Goal: Transaction & Acquisition: Purchase product/service

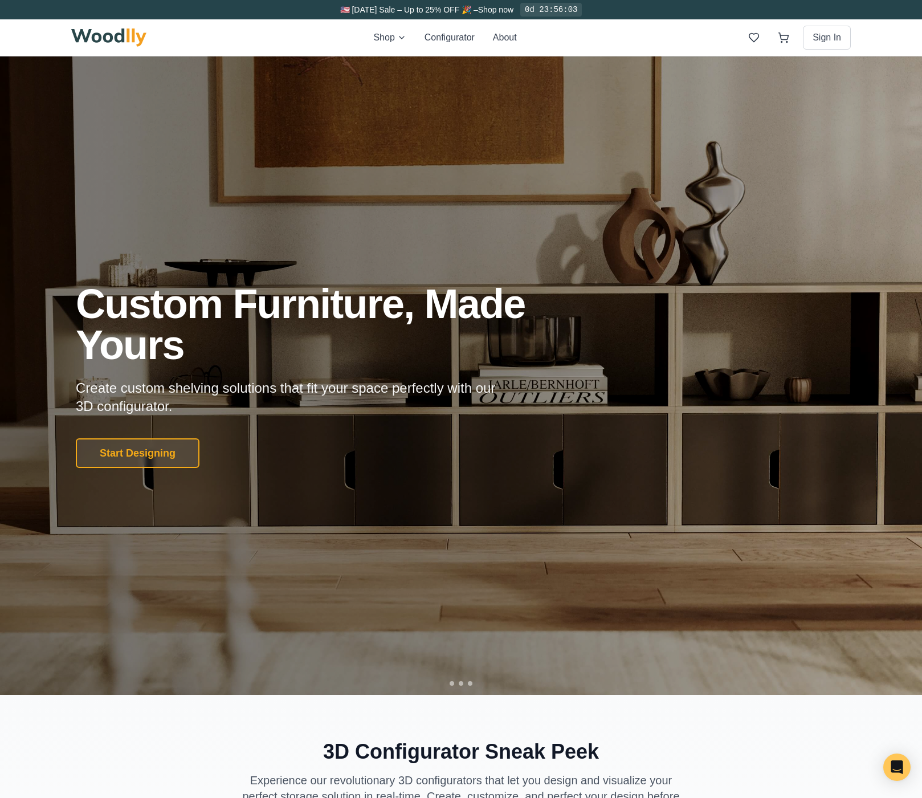
click at [439, 36] on button "Configurator" at bounding box center [450, 38] width 50 height 14
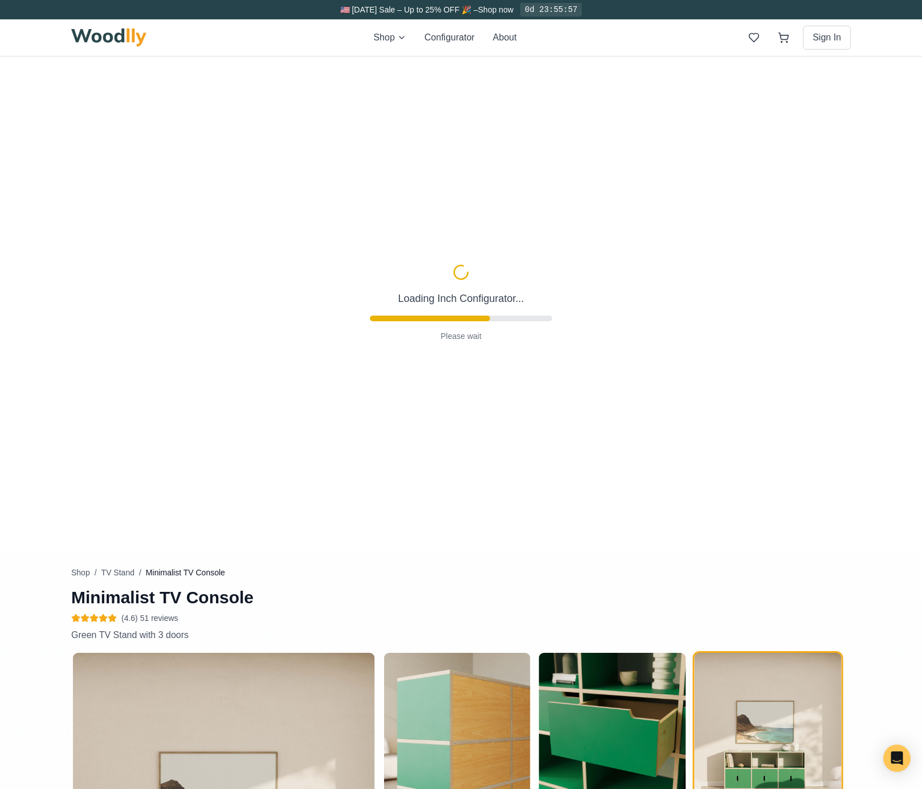
type input "63"
type input "2"
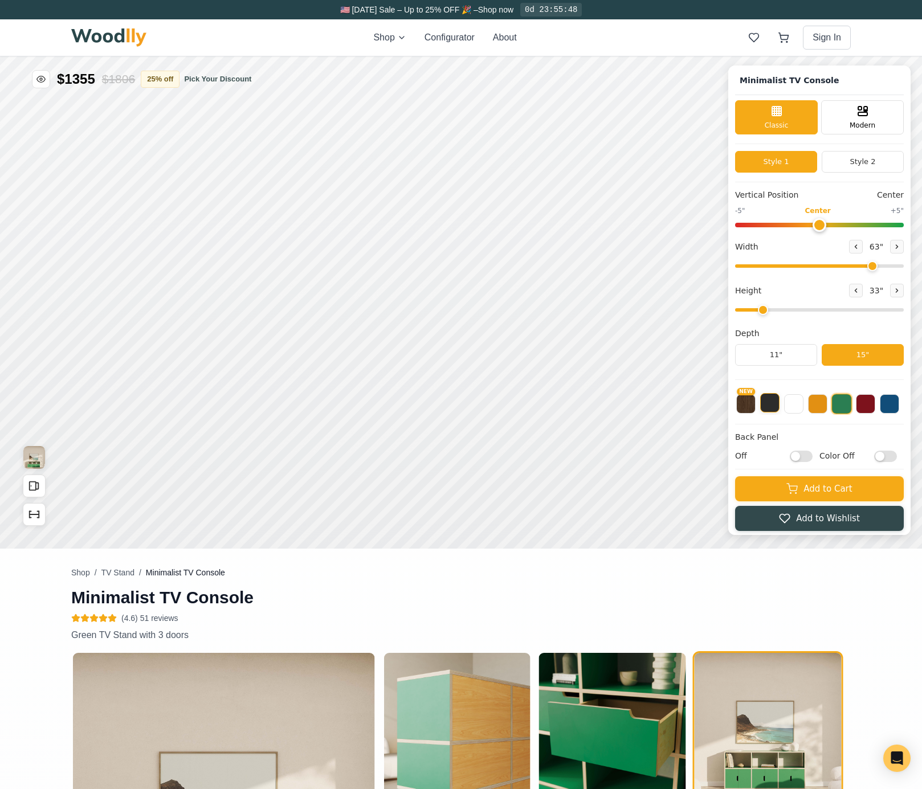
click at [780, 403] on button at bounding box center [769, 402] width 19 height 19
click at [804, 404] on button at bounding box center [793, 402] width 19 height 19
click at [777, 405] on button at bounding box center [769, 402] width 19 height 19
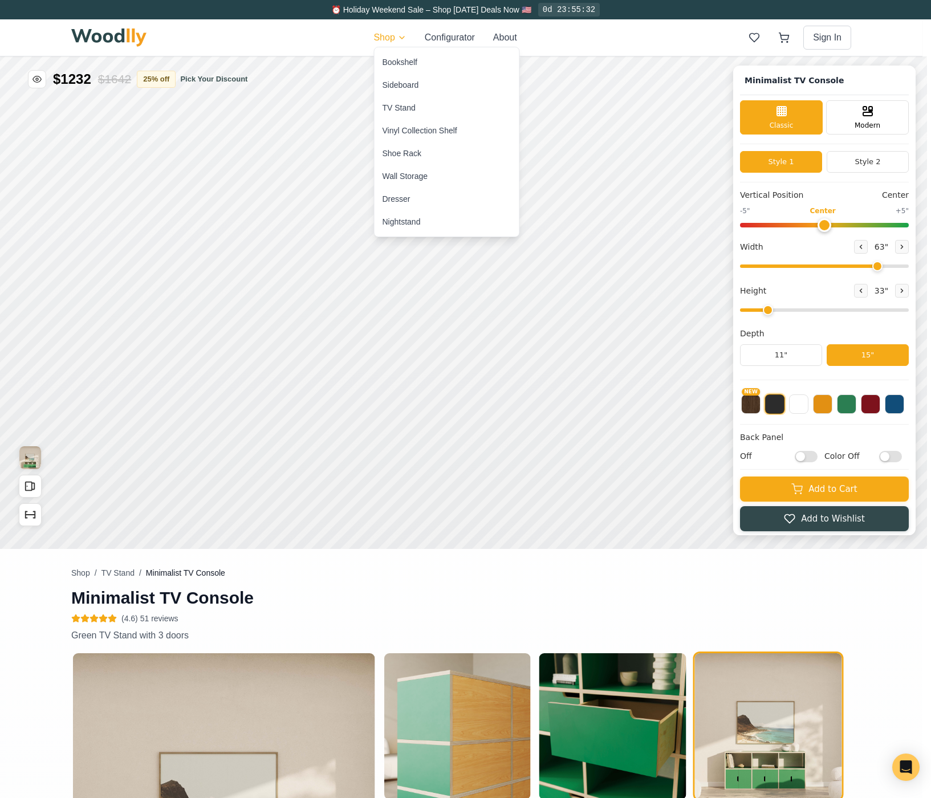
click at [422, 85] on div "Sideboard" at bounding box center [446, 85] width 145 height 23
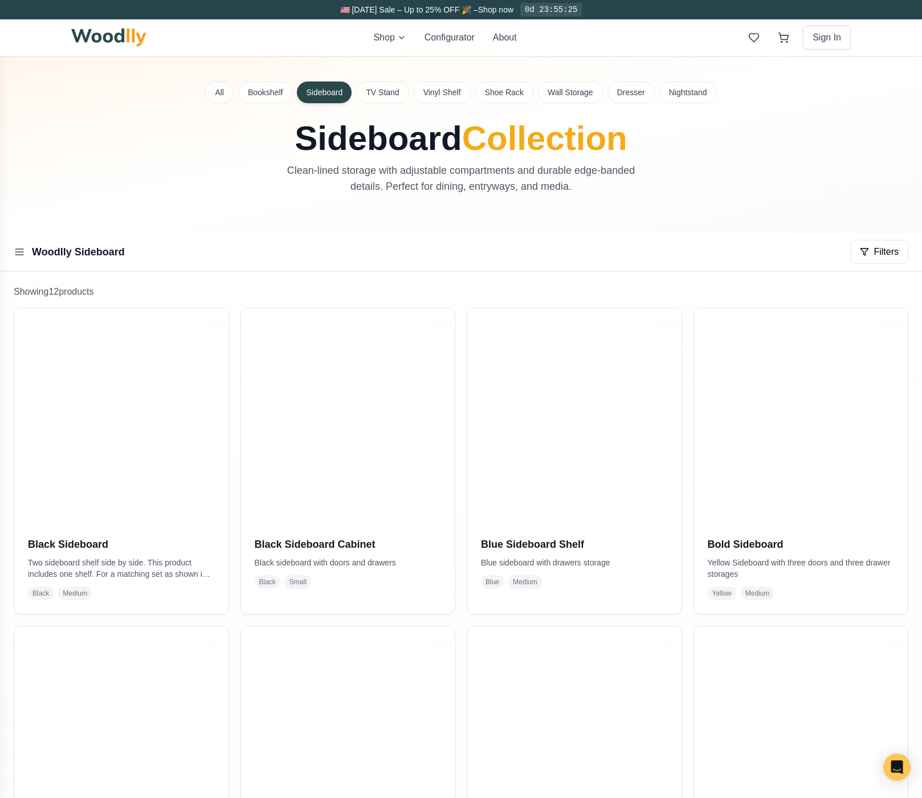
scroll to position [73, 0]
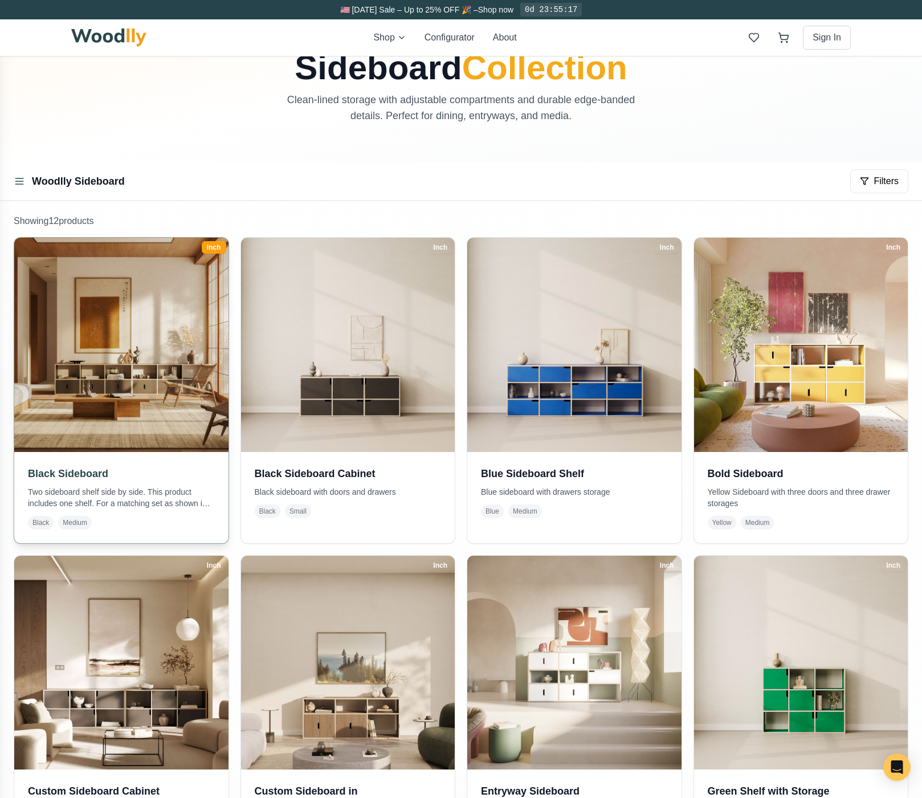
click at [117, 390] on img at bounding box center [121, 345] width 225 height 225
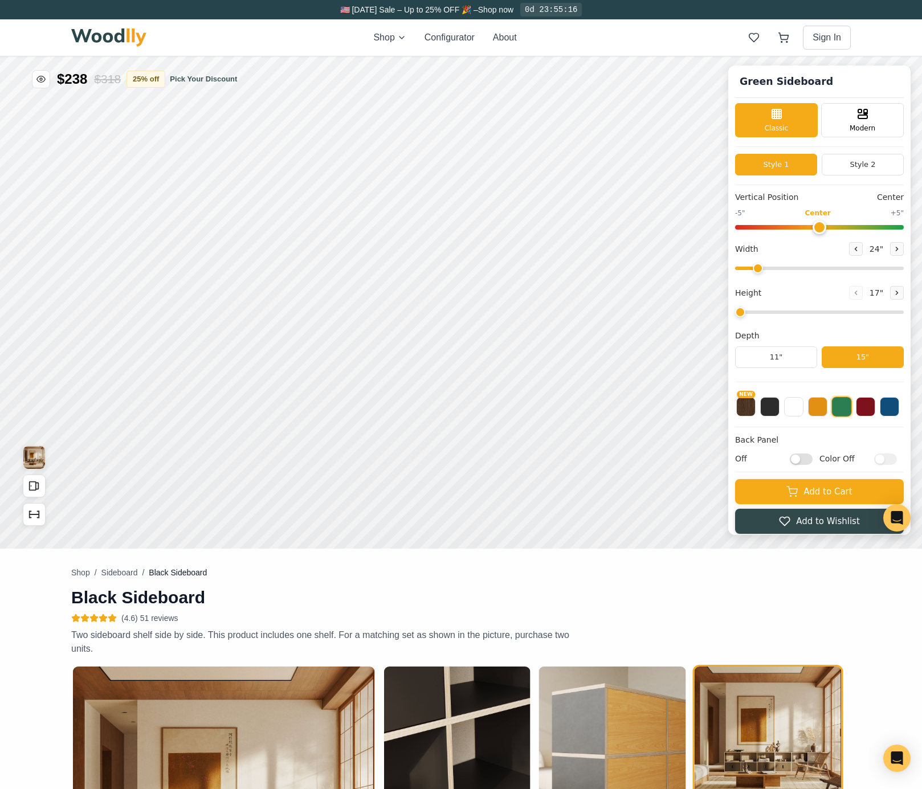
type input "56"
type input "2"
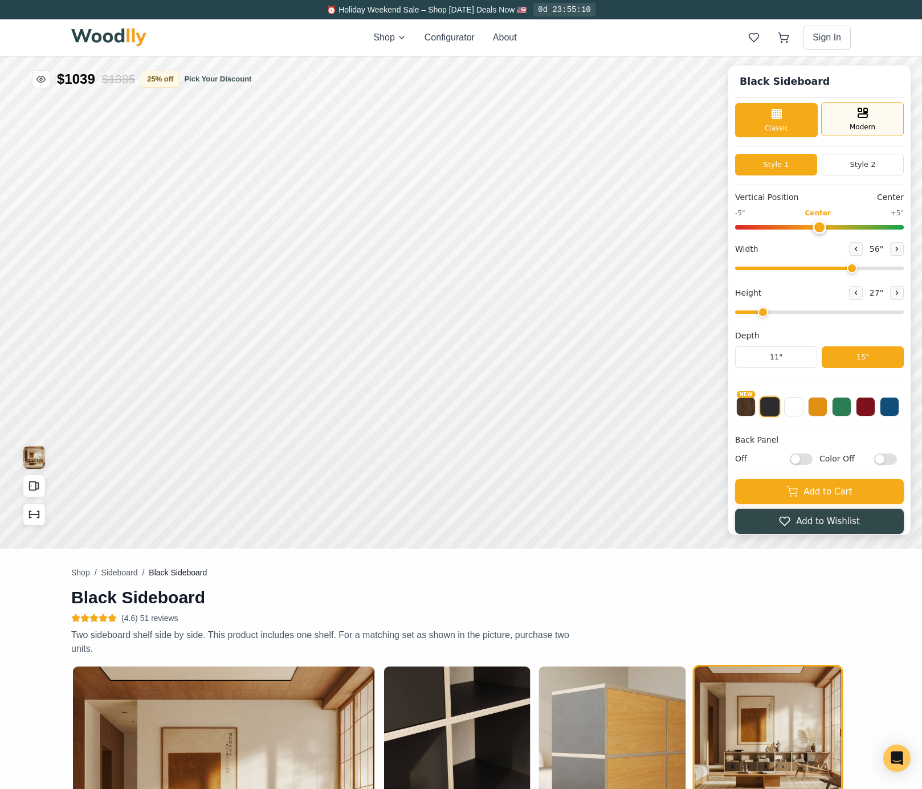
click at [858, 128] on span "Modern" at bounding box center [863, 127] width 26 height 10
click at [789, 125] on span "Classic" at bounding box center [777, 127] width 24 height 10
click at [839, 161] on button "Style 2" at bounding box center [863, 165] width 82 height 22
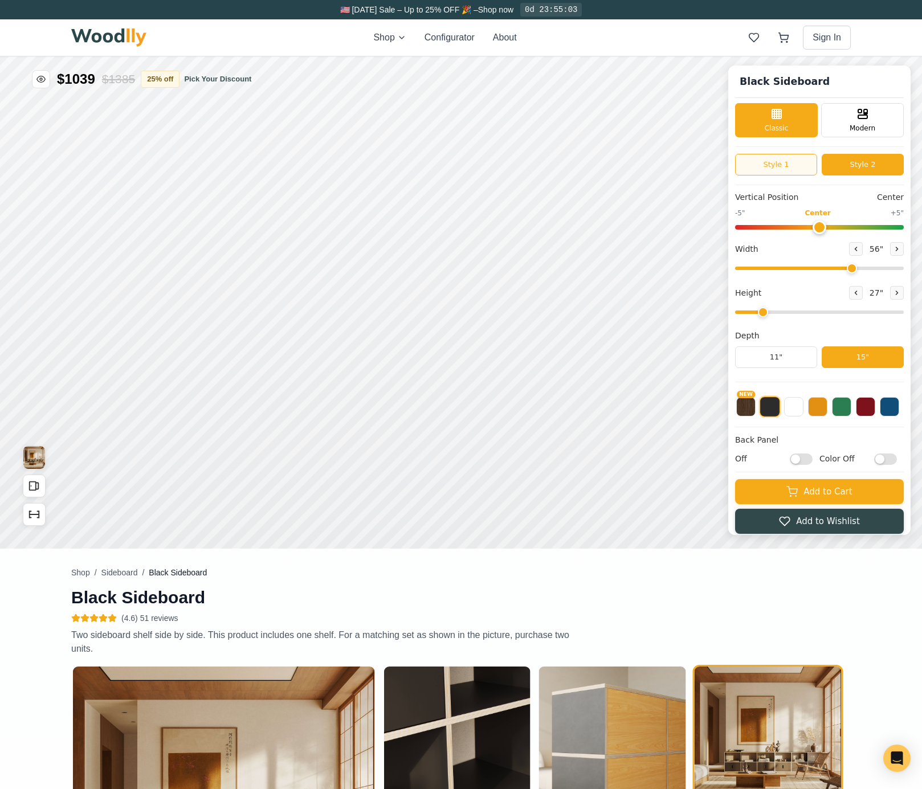
click at [798, 165] on button "Style 1" at bounding box center [776, 165] width 82 height 22
click at [843, 167] on button "Style 2" at bounding box center [863, 165] width 82 height 22
click at [808, 167] on button "Style 1" at bounding box center [776, 165] width 82 height 22
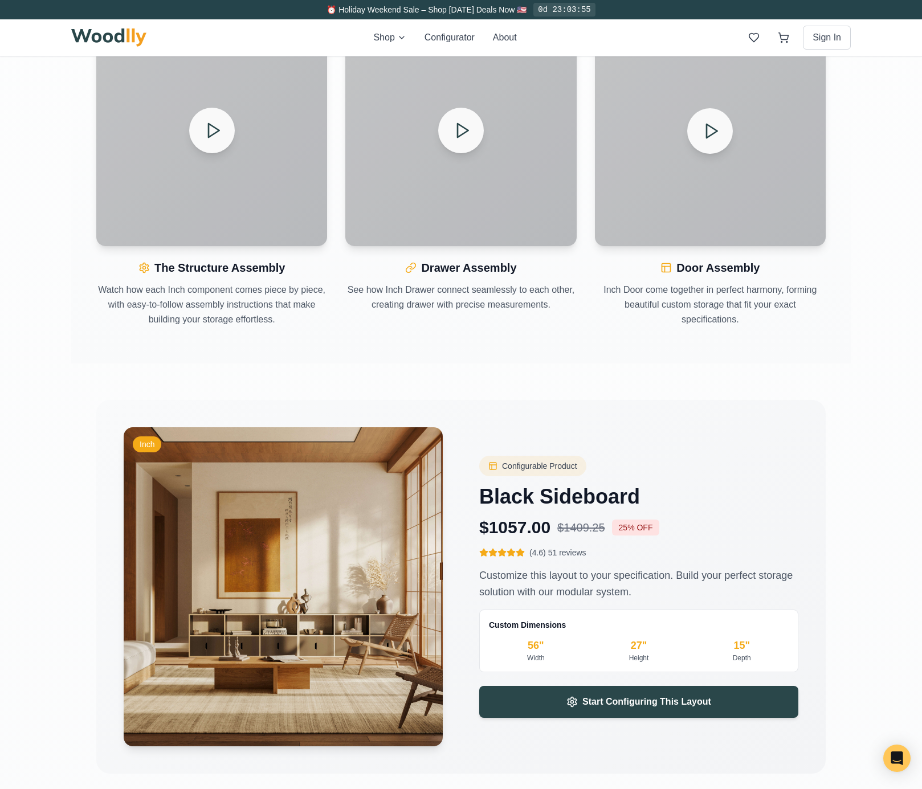
scroll to position [1351, 0]
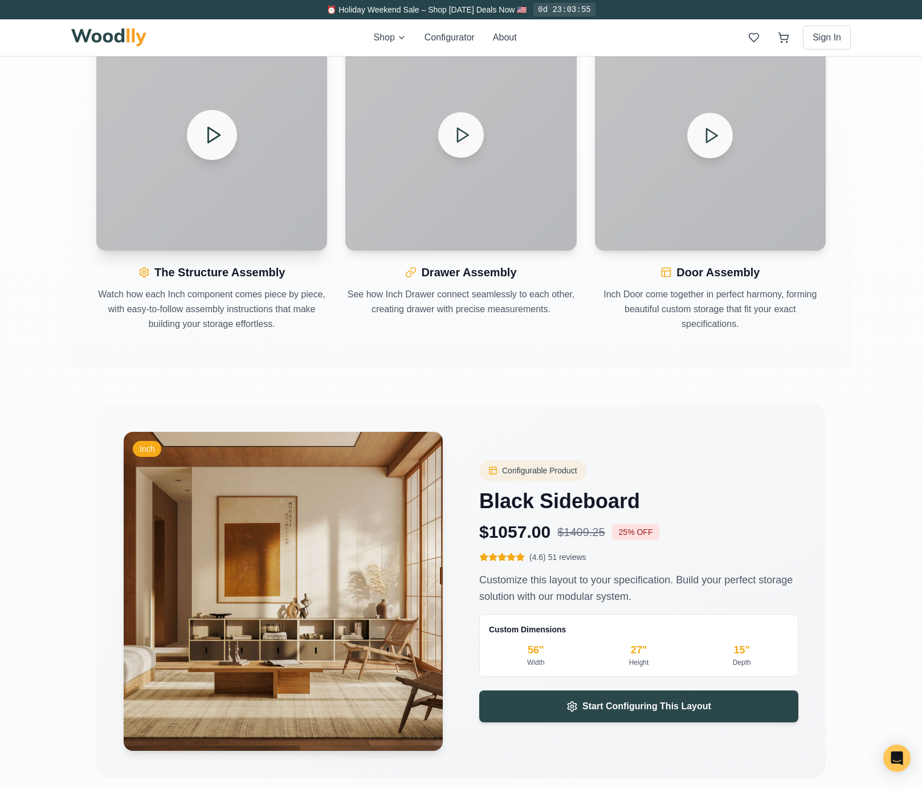
click at [216, 138] on polygon at bounding box center [214, 135] width 12 height 15
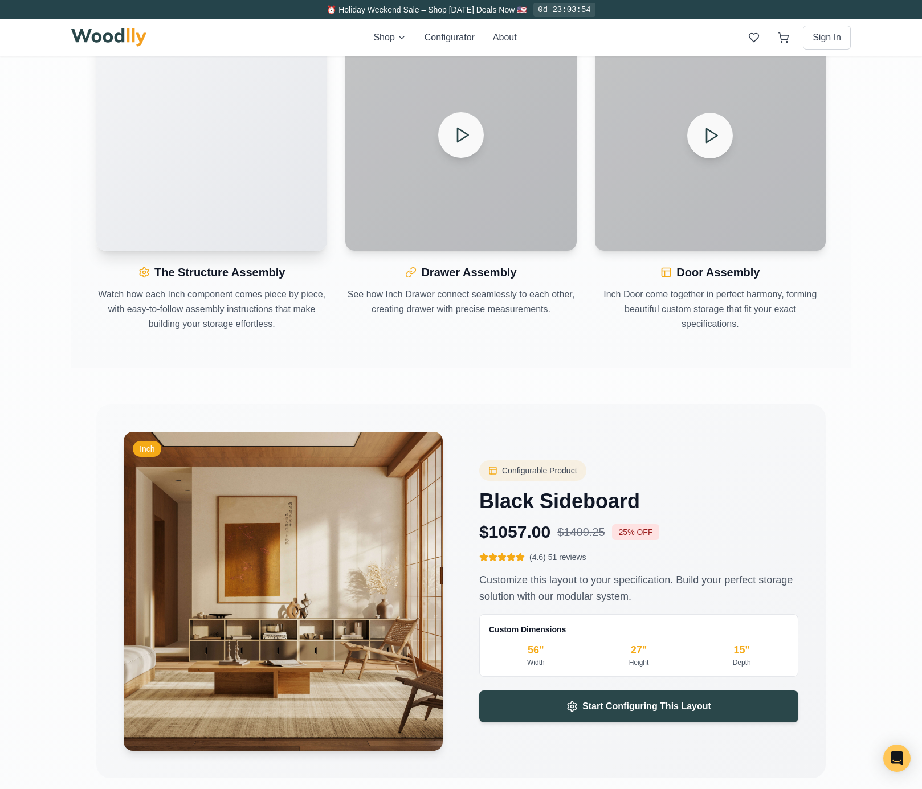
scroll to position [1128, 0]
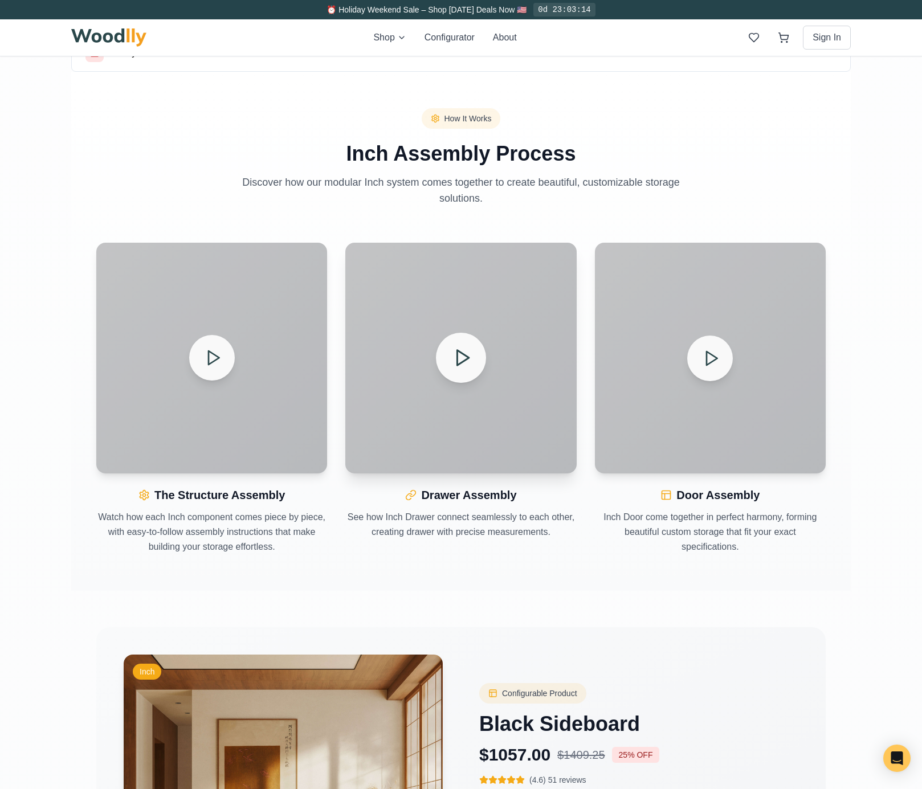
click at [450, 363] on button at bounding box center [461, 358] width 50 height 50
click at [710, 357] on icon at bounding box center [712, 358] width 20 height 20
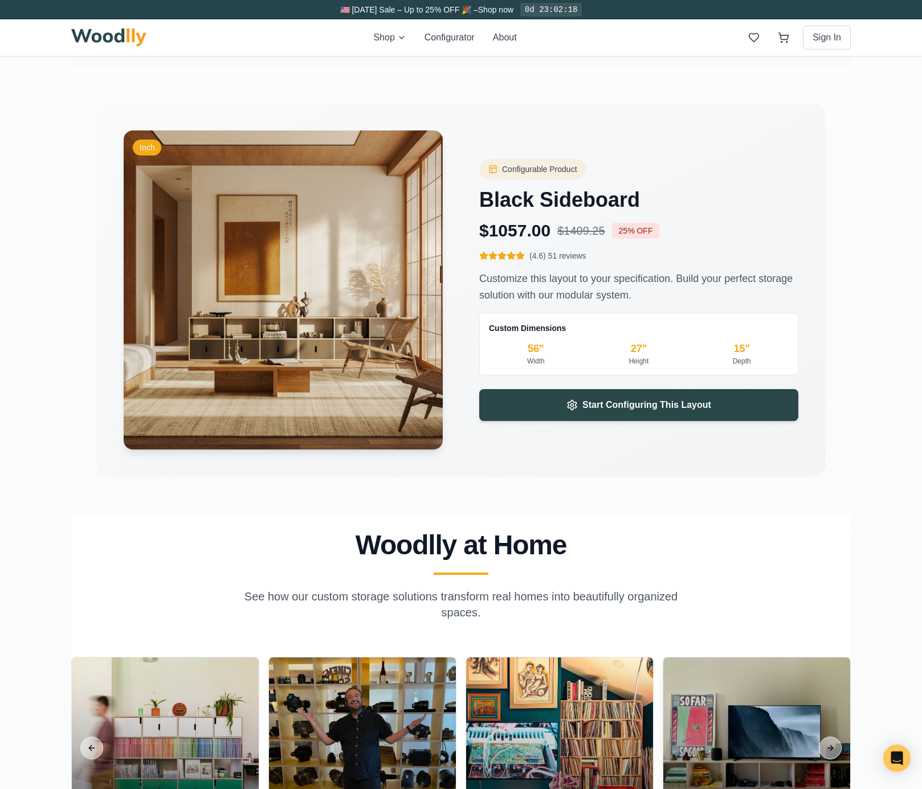
scroll to position [1893, 0]
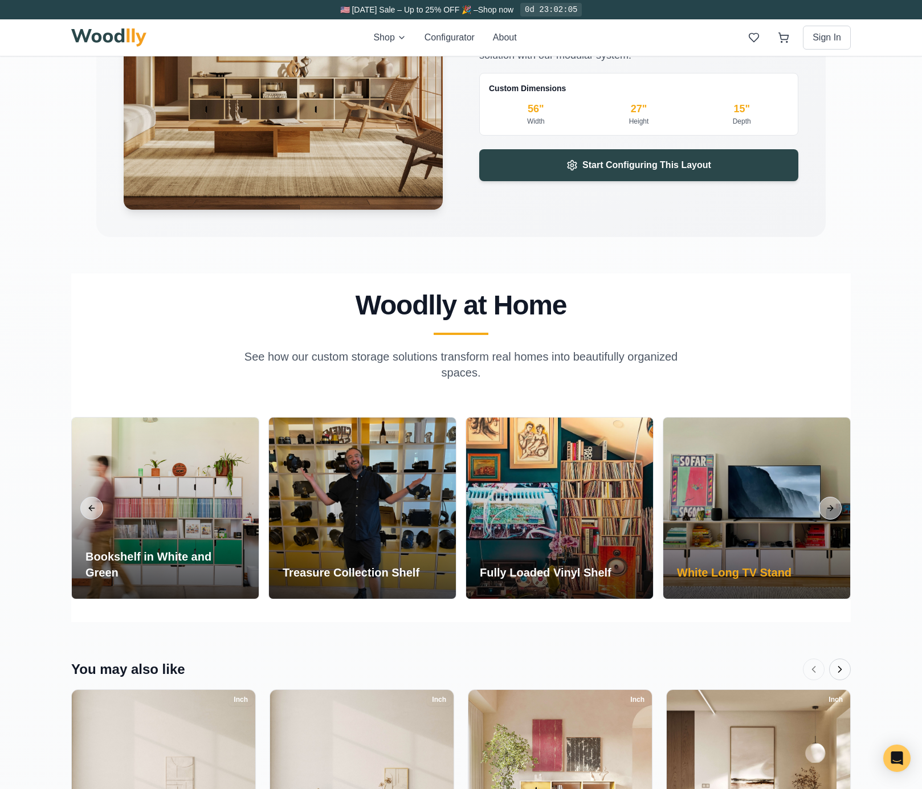
click at [781, 507] on div at bounding box center [756, 508] width 187 height 181
click at [737, 543] on div at bounding box center [756, 508] width 187 height 181
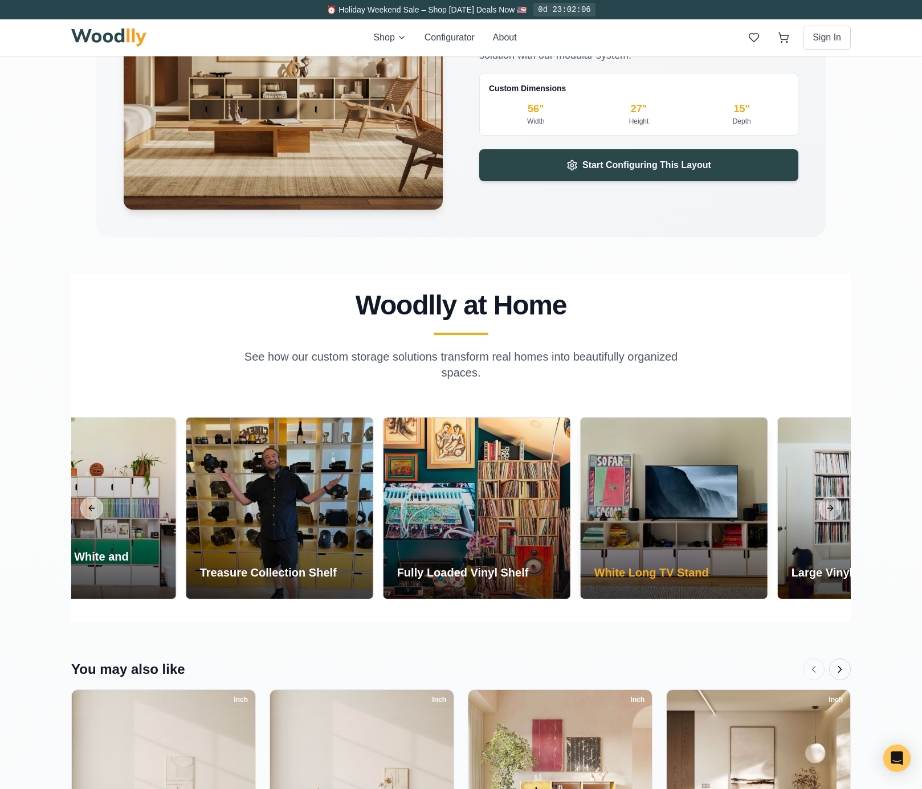
drag, startPoint x: 740, startPoint y: 537, endPoint x: 388, endPoint y: 522, distance: 352.5
click at [581, 524] on div at bounding box center [674, 508] width 187 height 181
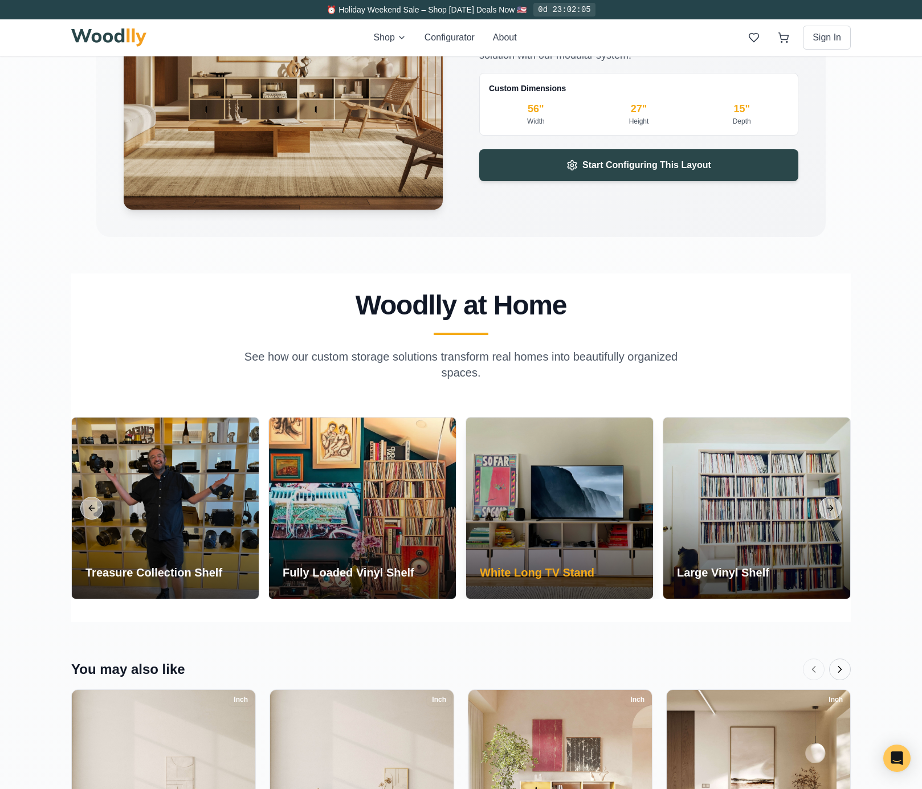
click at [589, 519] on div at bounding box center [559, 508] width 187 height 181
click at [548, 572] on h3 "White Long TV Stand" at bounding box center [537, 573] width 115 height 16
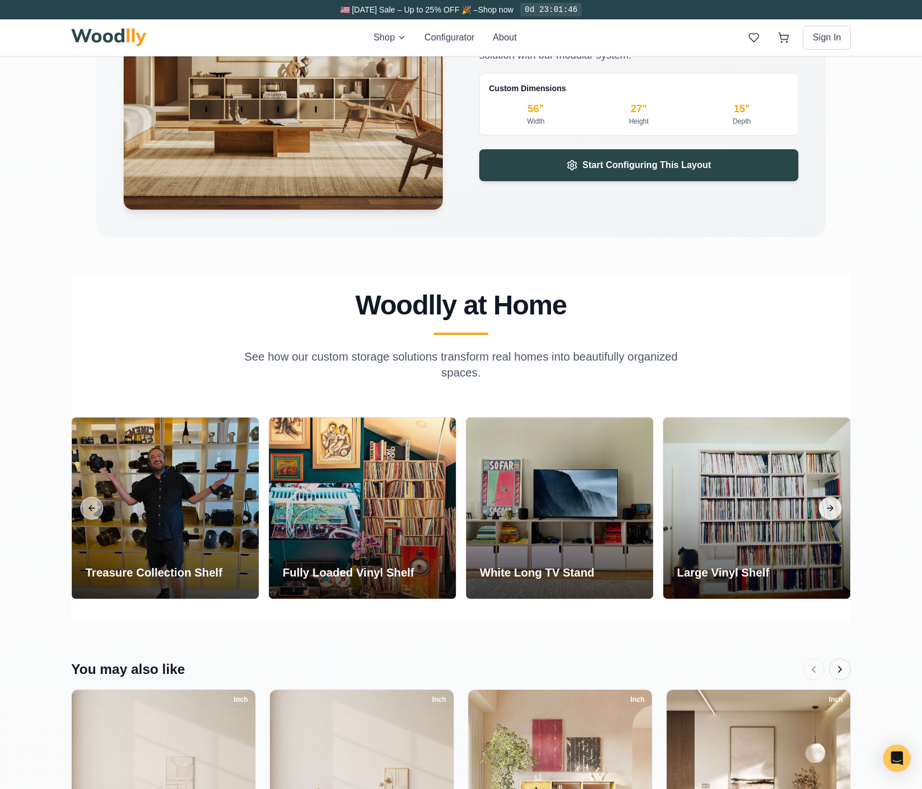
click at [833, 511] on button "Next slide" at bounding box center [830, 508] width 23 height 23
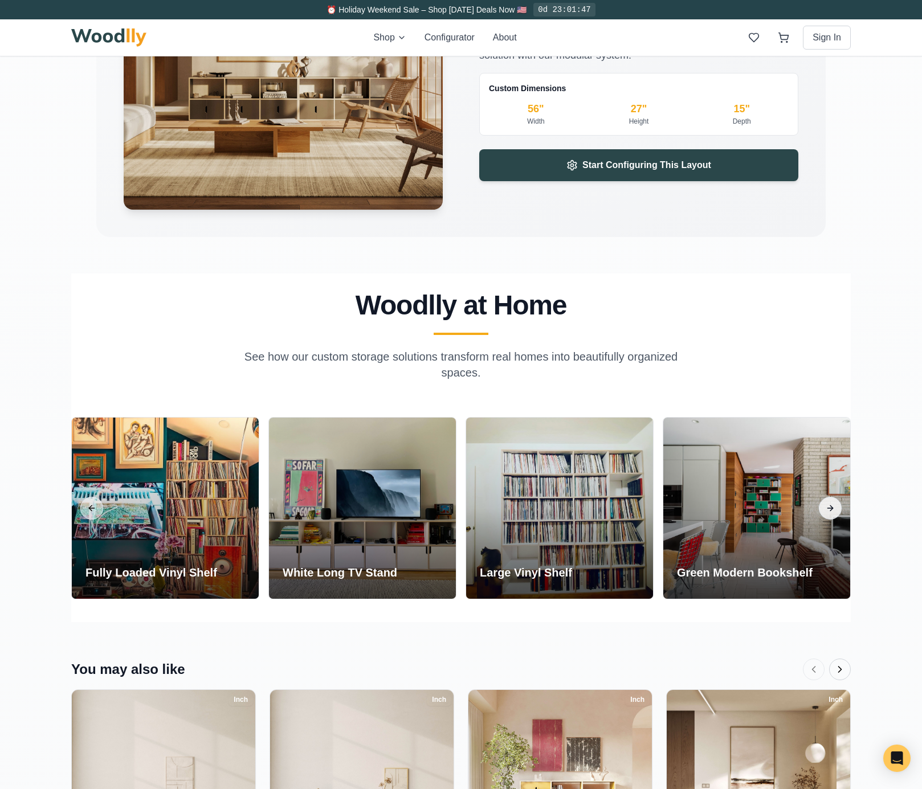
click at [831, 511] on button "Next slide" at bounding box center [830, 508] width 23 height 23
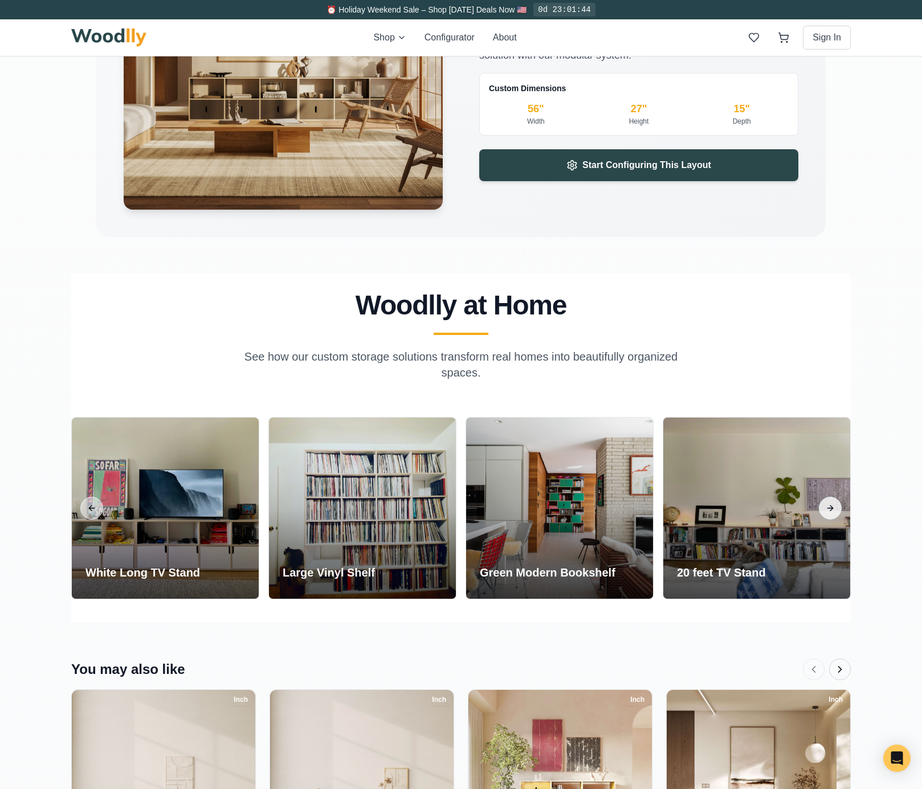
click at [831, 509] on button "Next slide" at bounding box center [830, 508] width 23 height 23
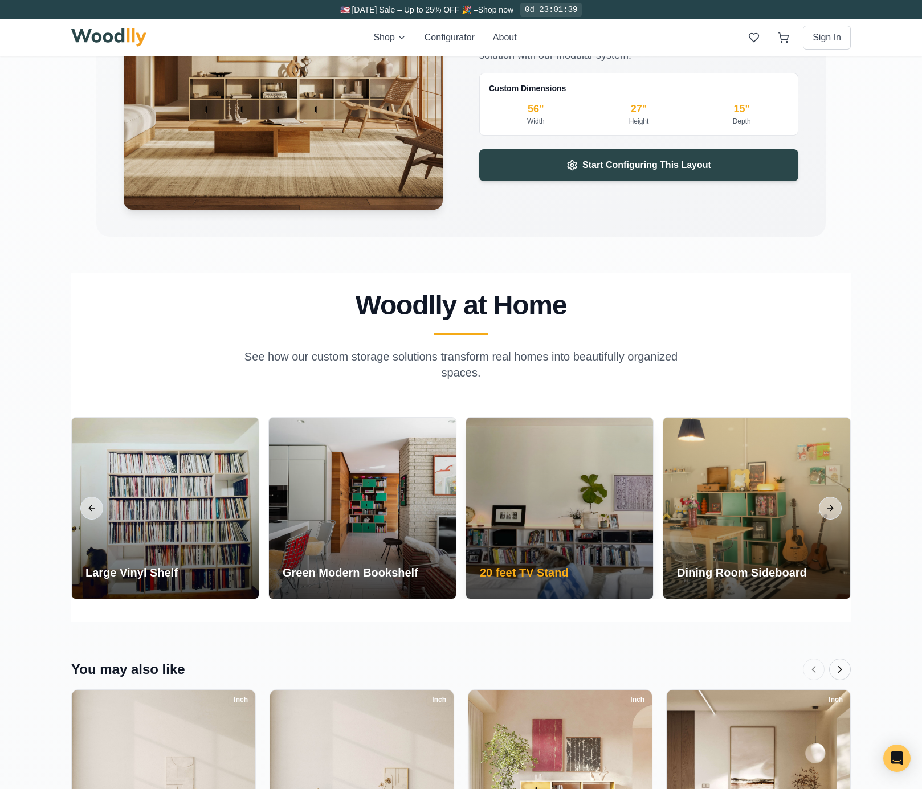
click at [581, 535] on div at bounding box center [559, 508] width 187 height 181
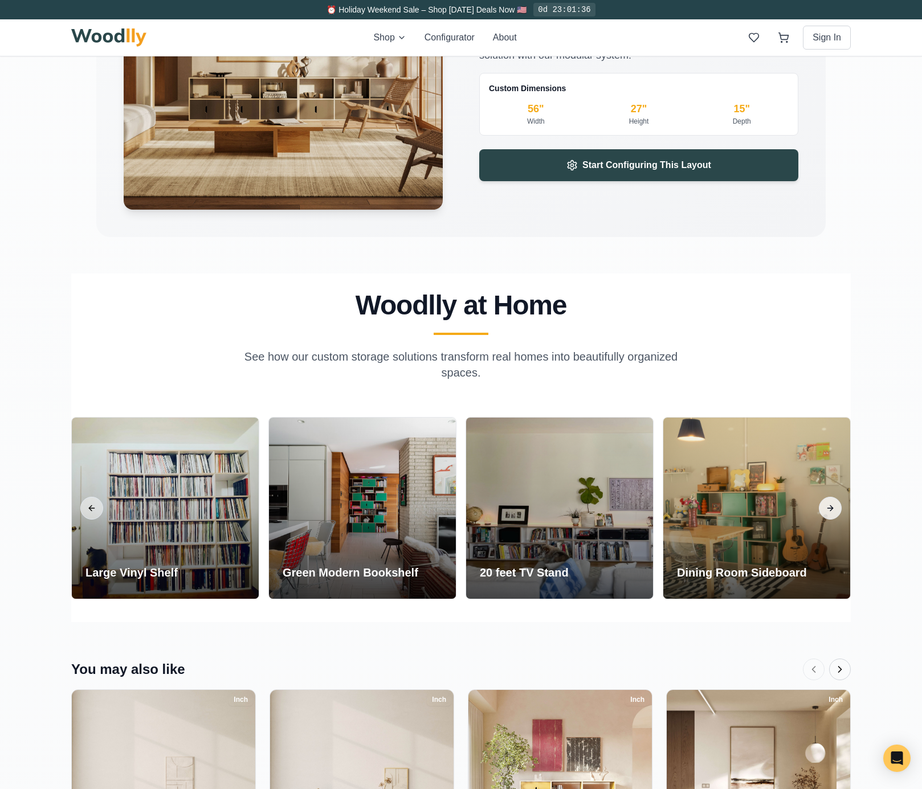
click at [833, 507] on button "Next slide" at bounding box center [830, 508] width 23 height 23
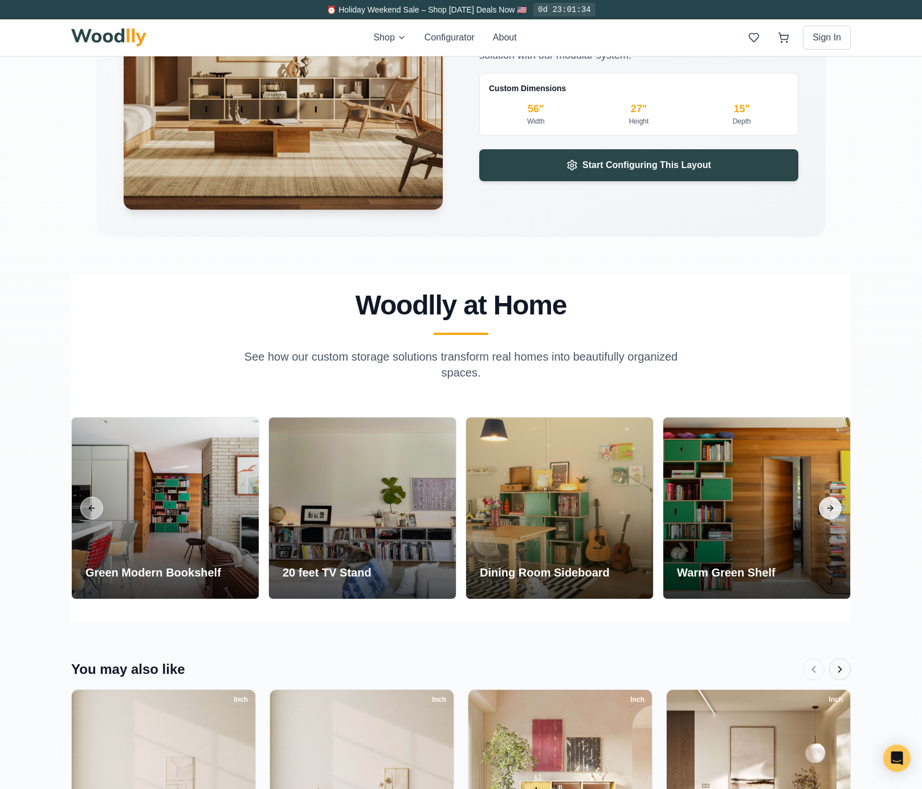
click at [830, 508] on button "Next slide" at bounding box center [830, 508] width 23 height 23
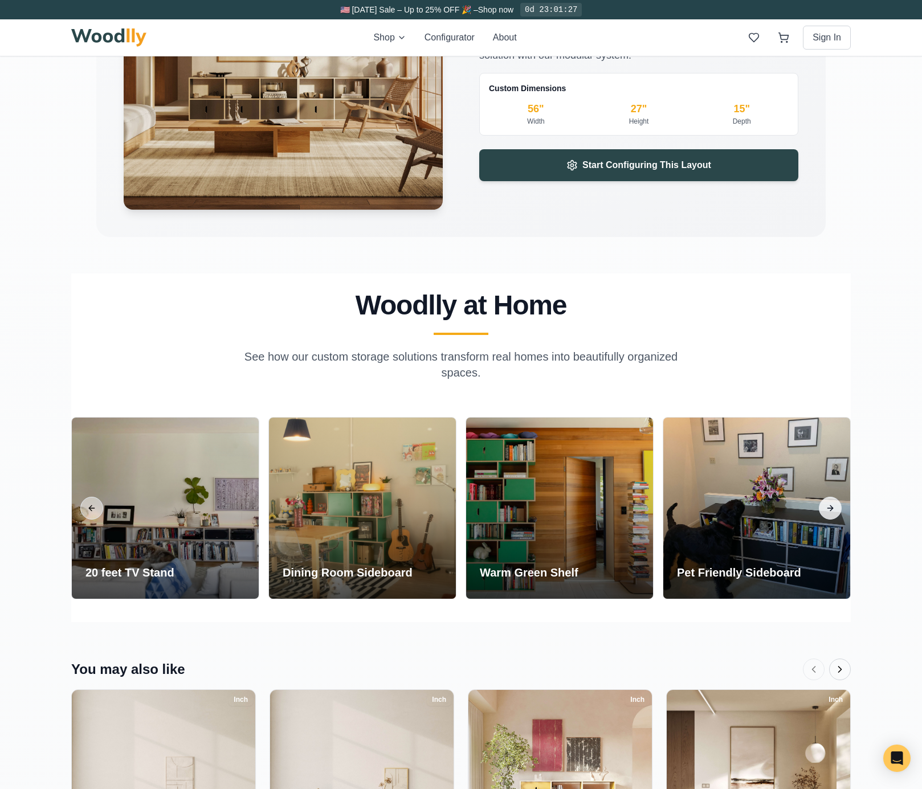
click at [830, 506] on button "Next slide" at bounding box center [830, 508] width 23 height 23
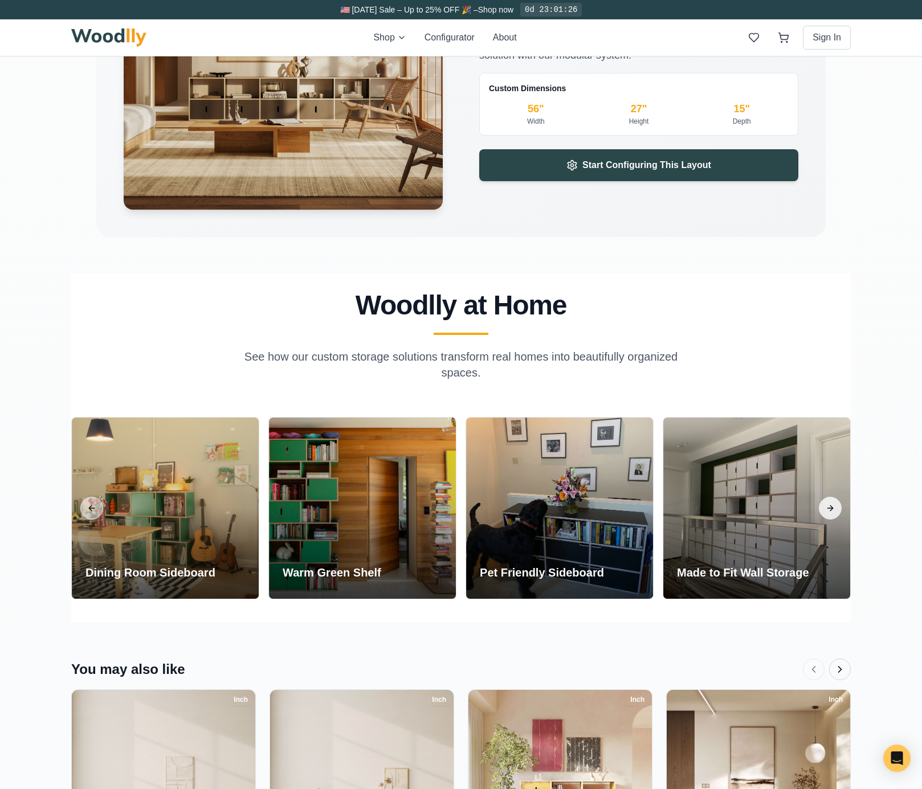
click at [830, 507] on button "Next slide" at bounding box center [830, 508] width 23 height 23
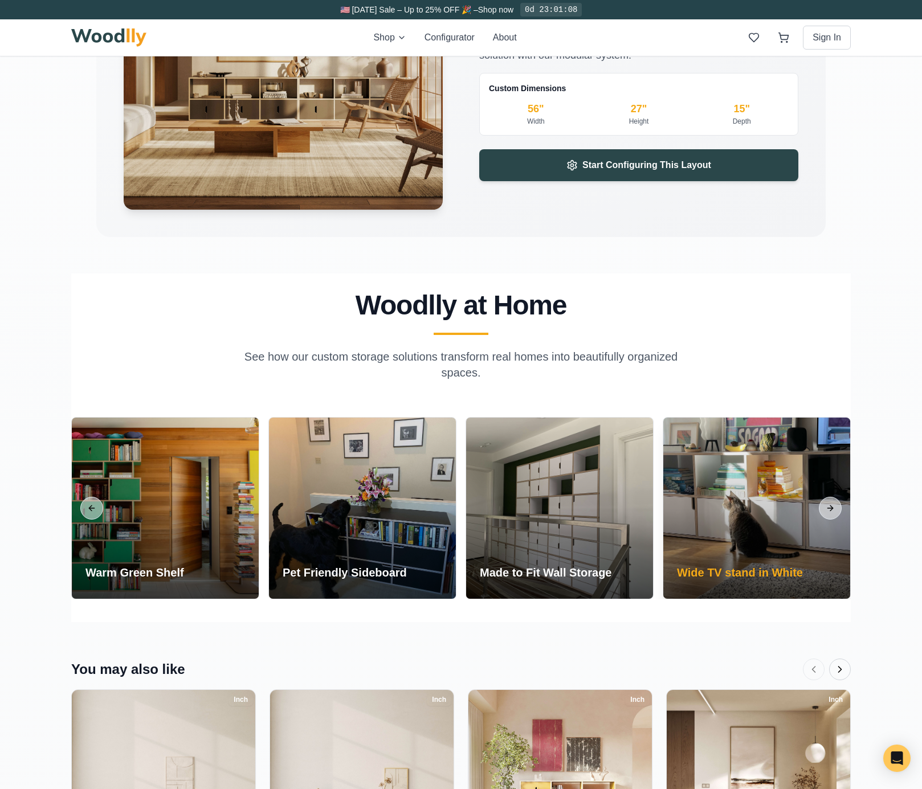
click at [792, 502] on div at bounding box center [756, 508] width 187 height 181
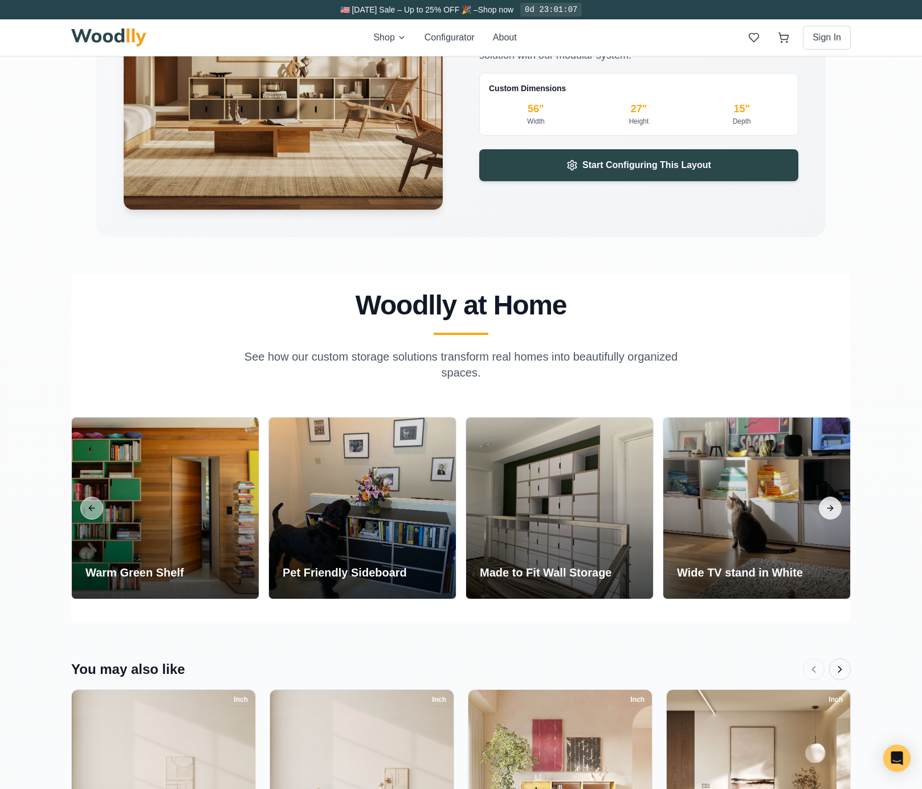
click at [838, 511] on button "Next slide" at bounding box center [830, 508] width 23 height 23
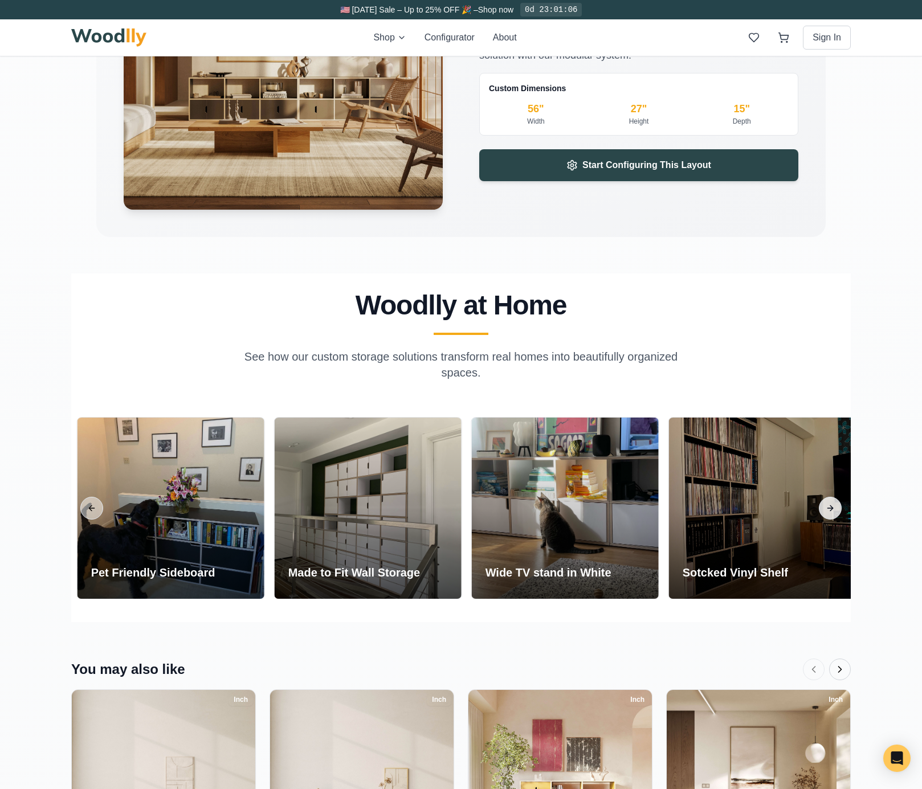
click at [836, 509] on button "Next slide" at bounding box center [830, 508] width 23 height 23
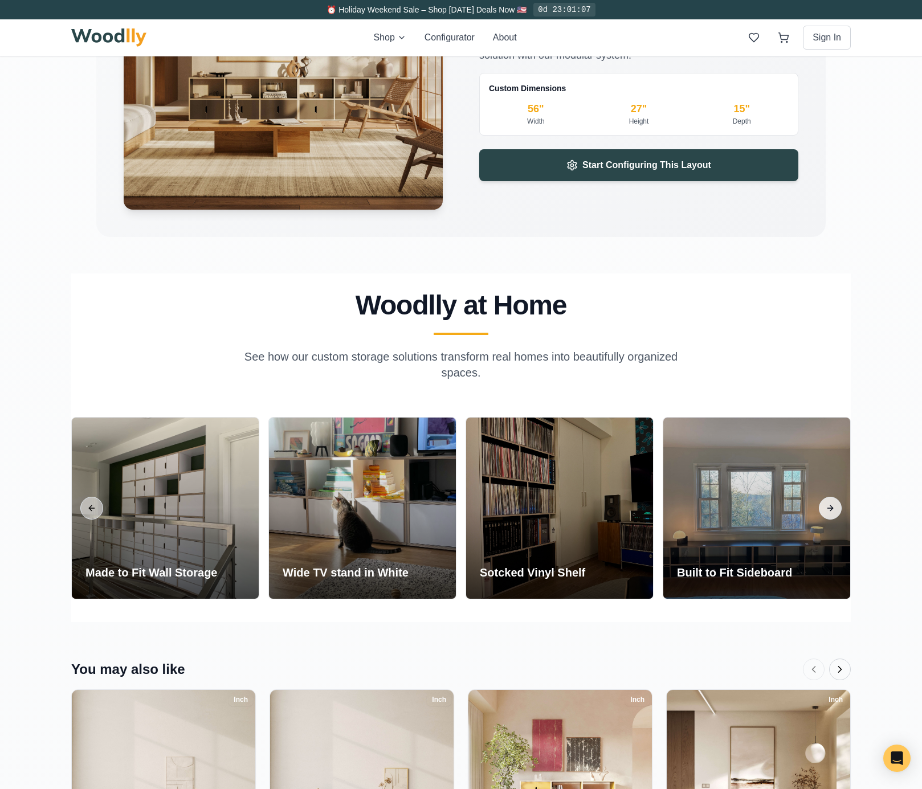
click at [836, 509] on button "Next slide" at bounding box center [830, 508] width 23 height 23
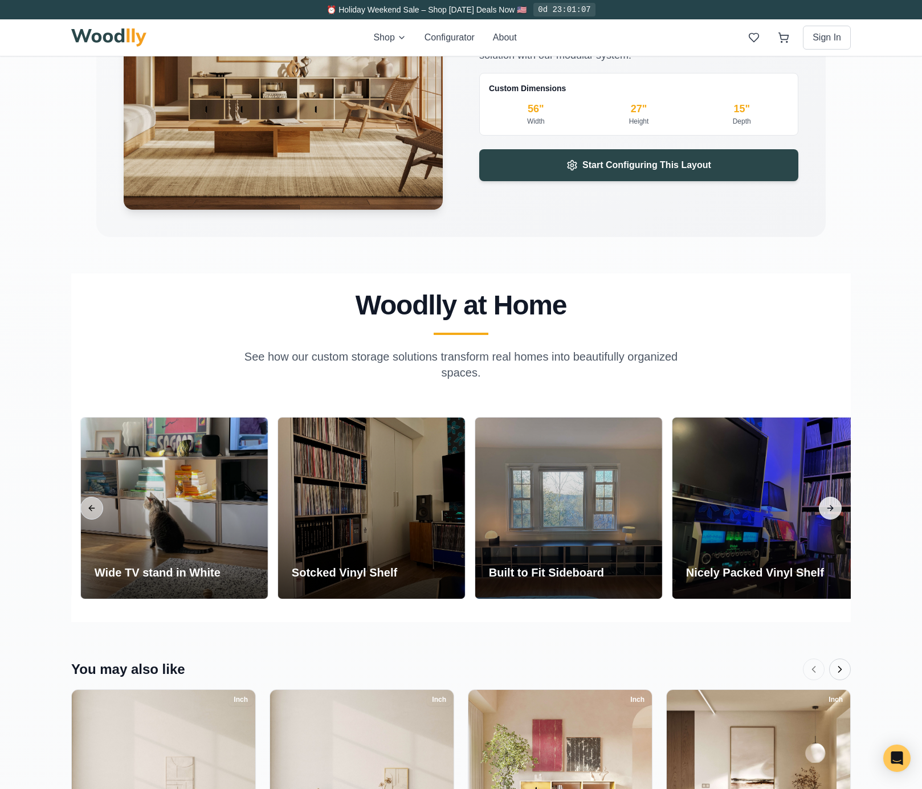
click at [836, 509] on button "Next slide" at bounding box center [830, 508] width 23 height 23
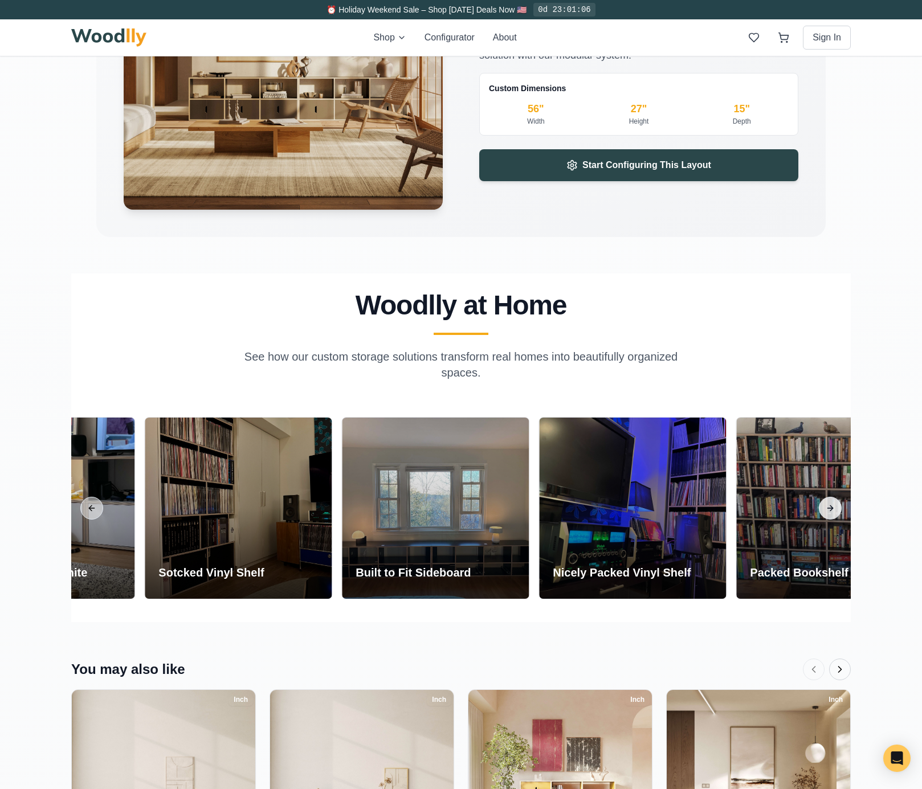
click at [836, 509] on button "Next slide" at bounding box center [830, 508] width 23 height 23
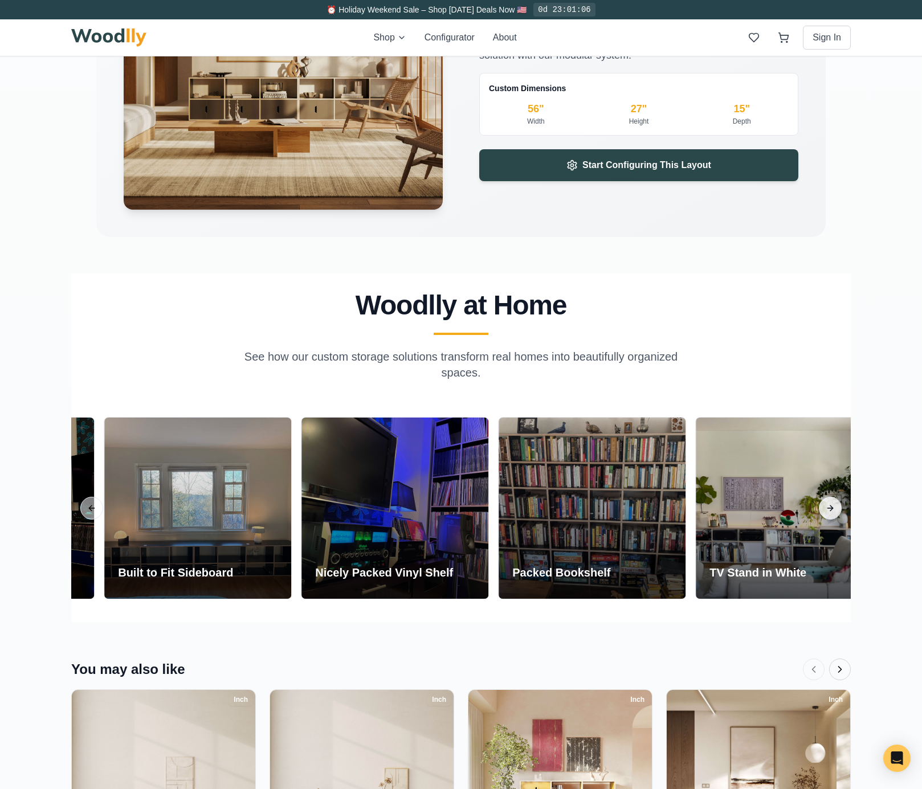
click at [836, 509] on button "Next slide" at bounding box center [830, 508] width 23 height 23
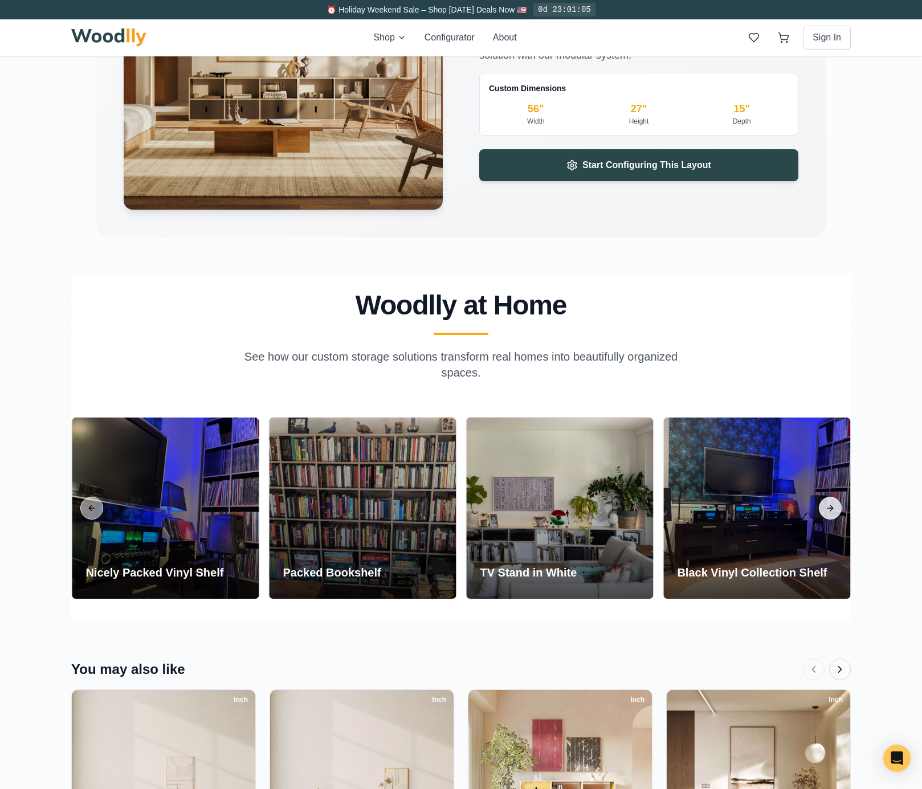
click at [836, 509] on button "Next slide" at bounding box center [830, 508] width 23 height 23
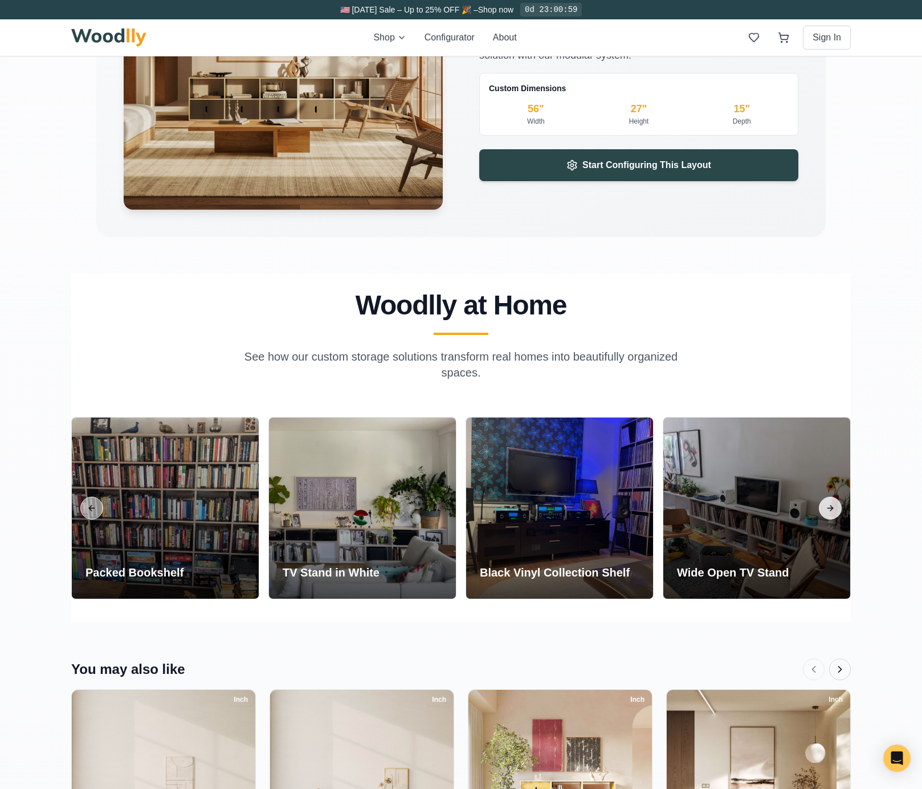
click at [836, 509] on button "Next slide" at bounding box center [830, 508] width 23 height 23
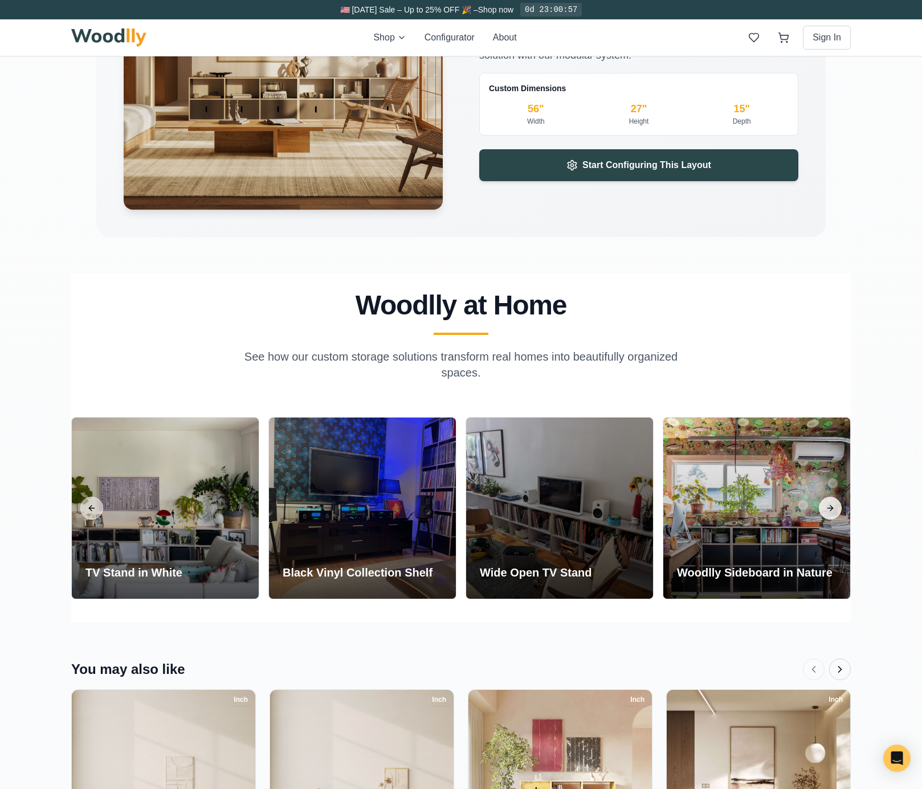
click at [837, 509] on button "Next slide" at bounding box center [830, 508] width 23 height 23
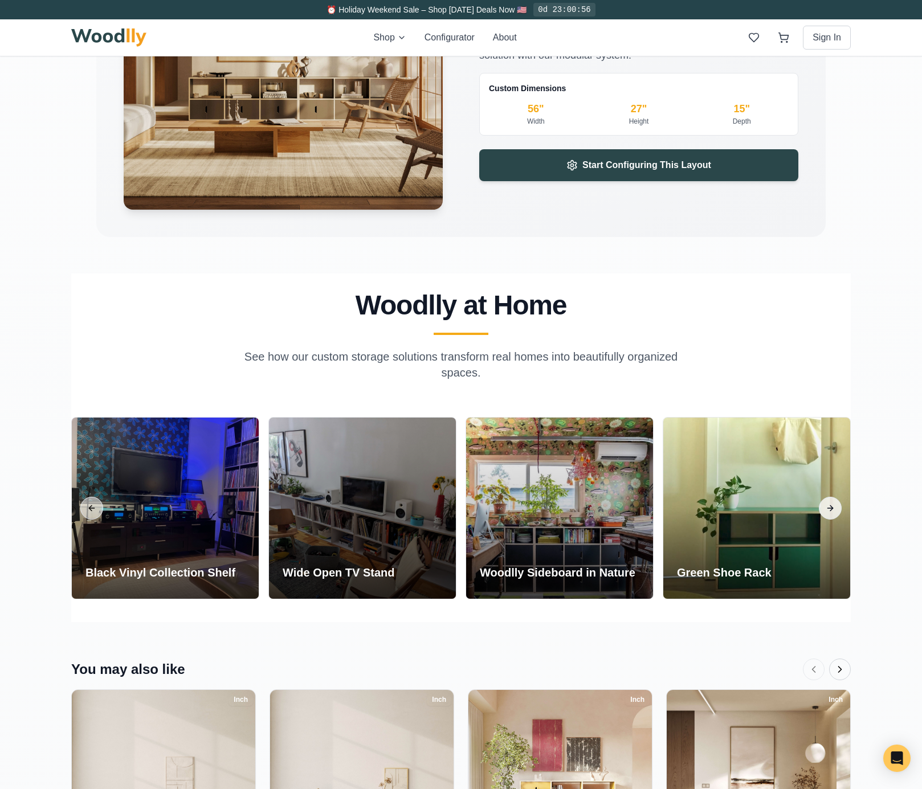
click at [837, 509] on button "Next slide" at bounding box center [830, 508] width 23 height 23
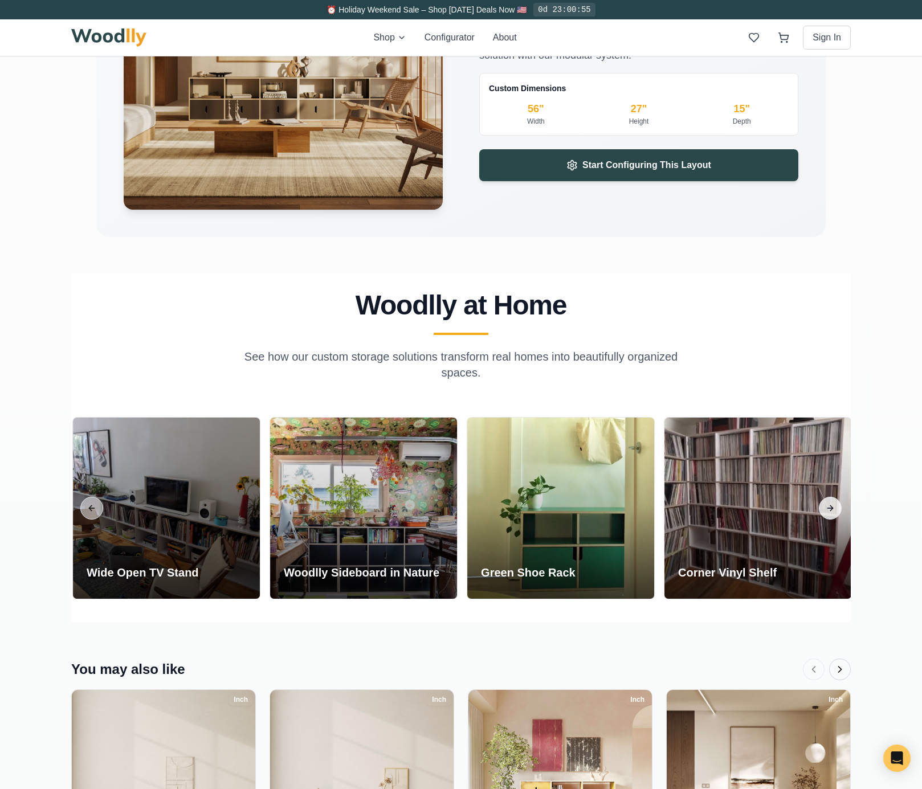
click at [837, 509] on button "Next slide" at bounding box center [830, 508] width 23 height 23
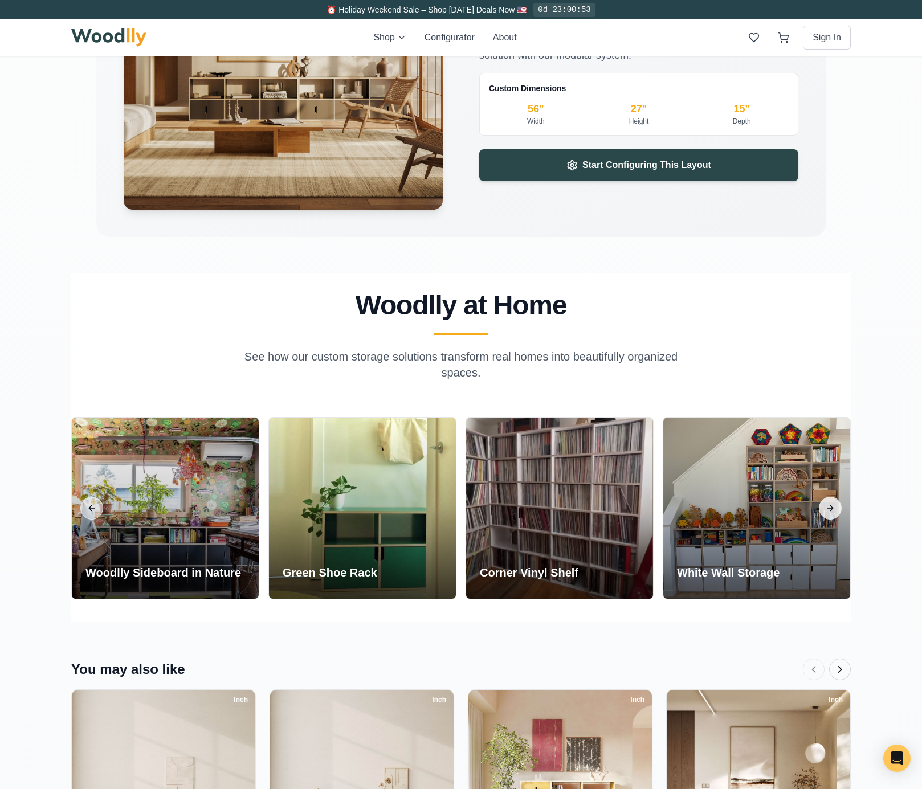
click at [837, 509] on button "Next slide" at bounding box center [830, 508] width 23 height 23
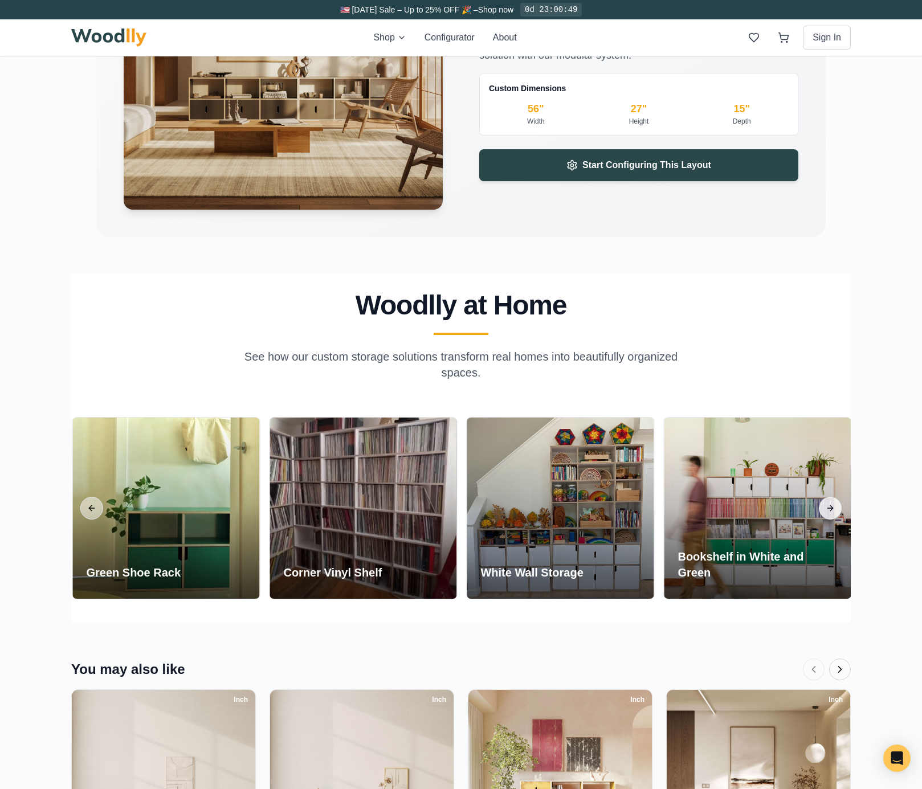
click at [837, 509] on button "Next slide" at bounding box center [830, 508] width 23 height 23
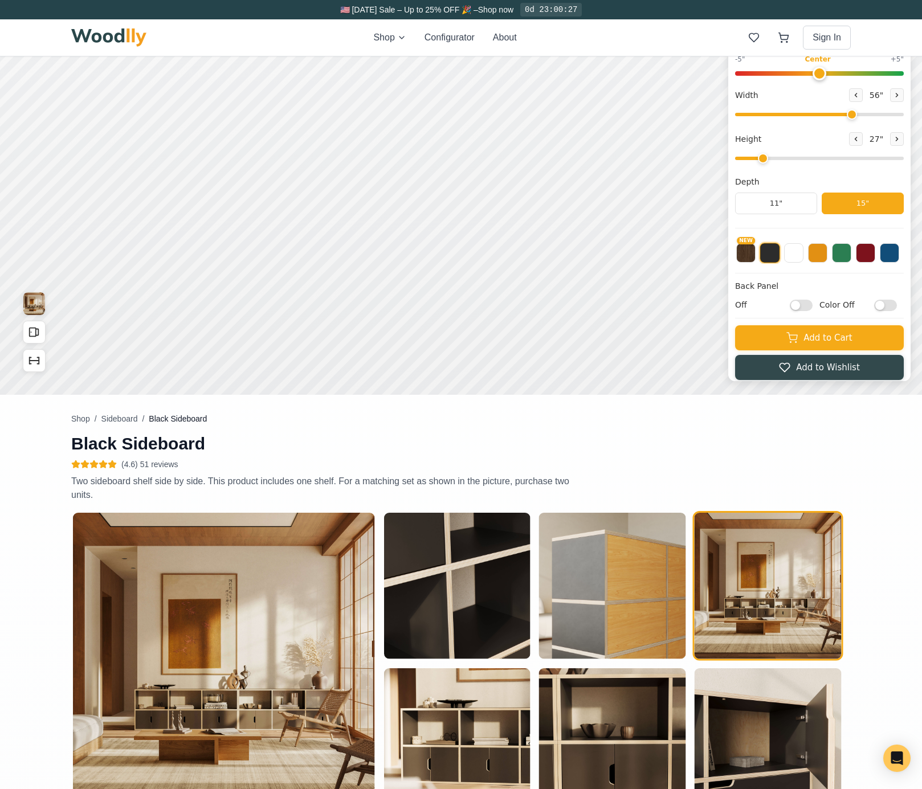
scroll to position [0, 0]
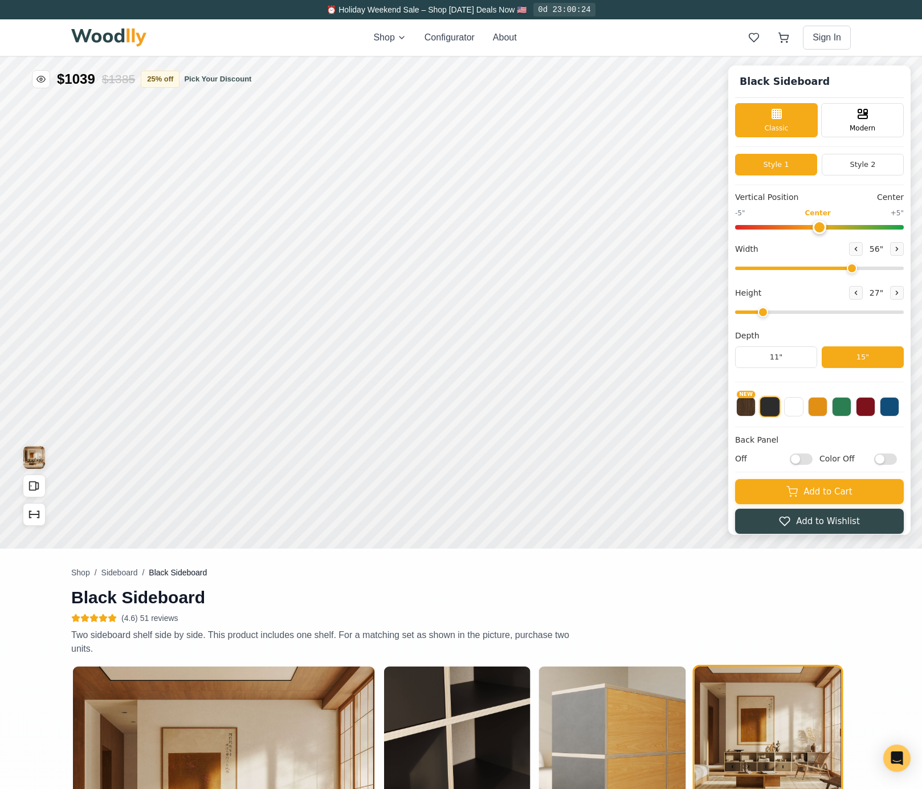
click at [879, 248] on span "56 "" at bounding box center [876, 249] width 18 height 12
drag, startPoint x: 859, startPoint y: 268, endPoint x: 932, endPoint y: 268, distance: 73.5
click at [922, 56] on html "Black Sideboard Black Sideboard Classic Modern Style 1 Style 2 Vertical Positio…" at bounding box center [461, 56] width 922 height 0
drag, startPoint x: 902, startPoint y: 265, endPoint x: 896, endPoint y: 266, distance: 6.3
type input "69"
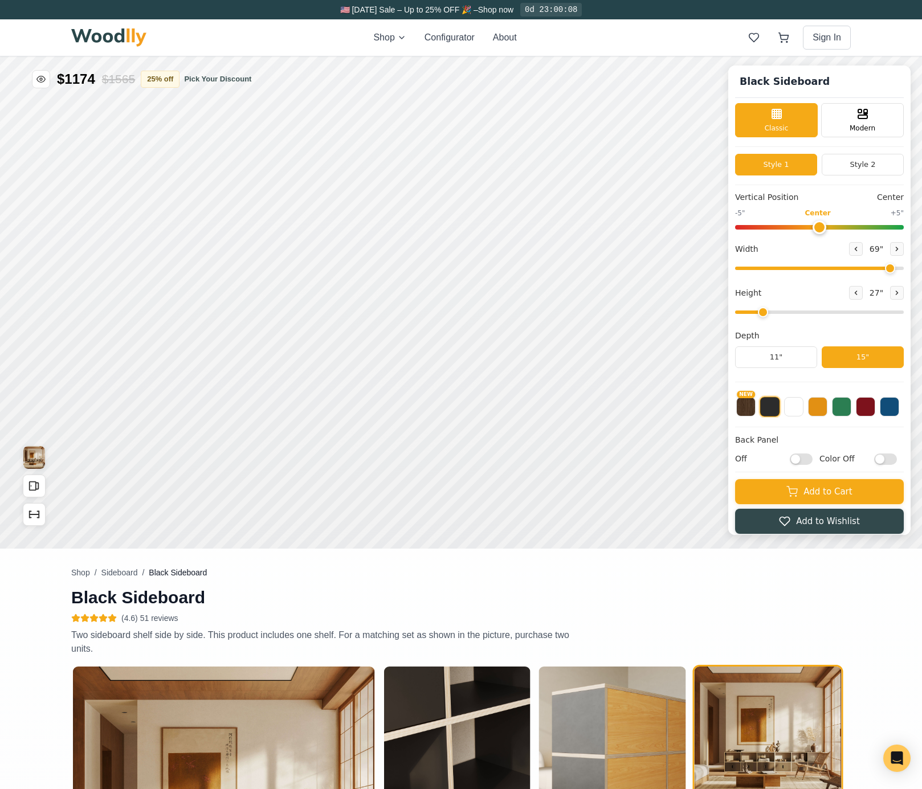
click at [896, 267] on input "range" at bounding box center [819, 268] width 169 height 3
click at [864, 164] on button "Style 2" at bounding box center [863, 165] width 82 height 22
click at [796, 166] on button "Style 1" at bounding box center [776, 165] width 82 height 22
click at [852, 165] on button "Style 2" at bounding box center [863, 165] width 82 height 22
click at [808, 165] on button "Style 1" at bounding box center [776, 165] width 82 height 22
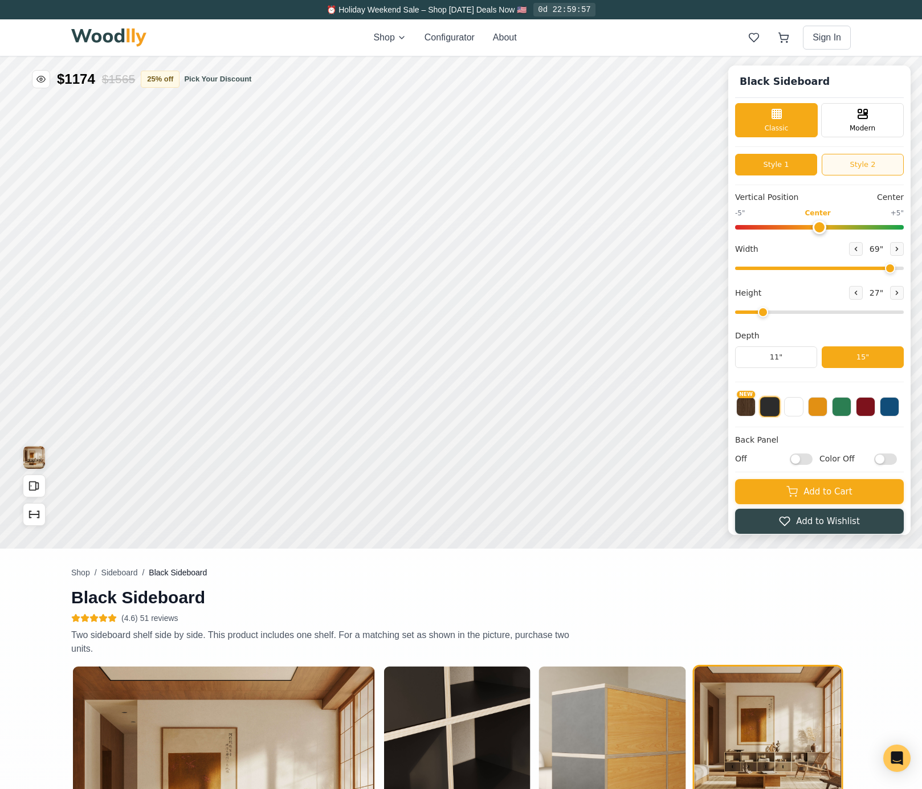
click at [862, 166] on button "Style 2" at bounding box center [863, 165] width 82 height 22
click at [798, 165] on button "Style 1" at bounding box center [776, 165] width 82 height 22
click at [849, 124] on div "Modern" at bounding box center [862, 119] width 83 height 34
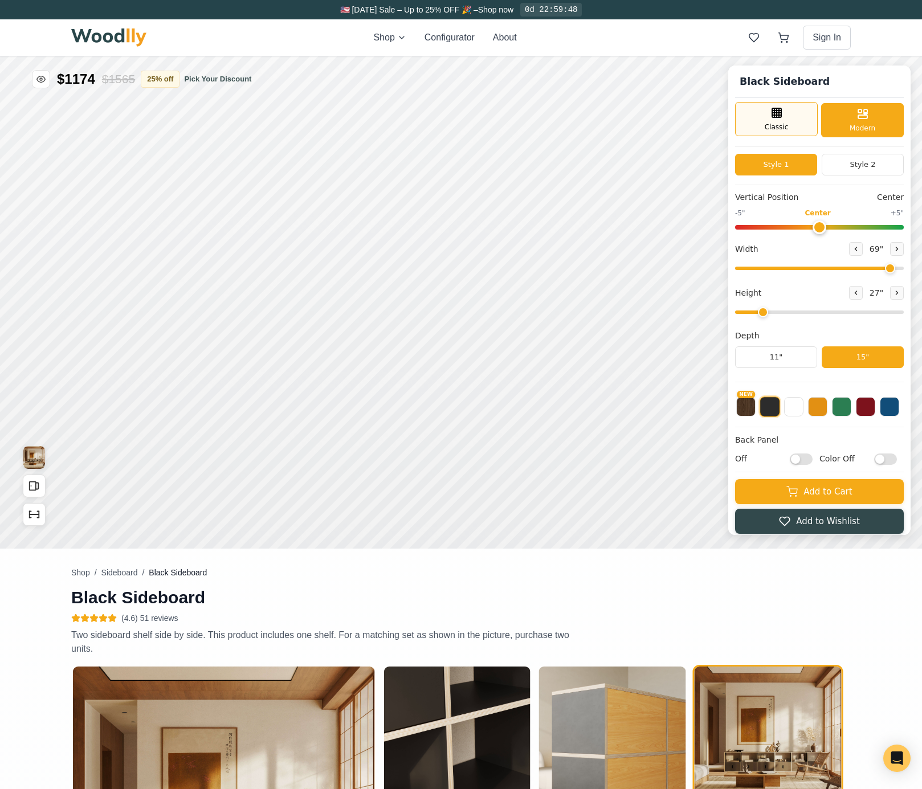
click at [800, 121] on div "Classic" at bounding box center [776, 119] width 83 height 34
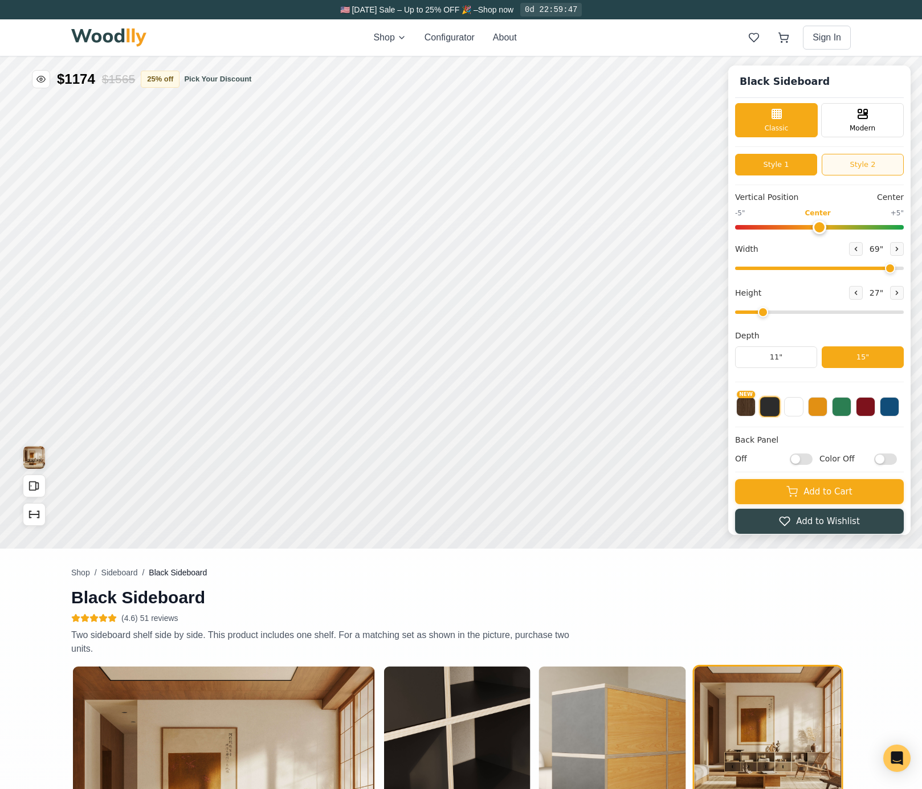
click at [843, 165] on button "Style 2" at bounding box center [863, 165] width 82 height 22
click at [808, 165] on button "Style 1" at bounding box center [776, 165] width 82 height 22
click at [851, 166] on button "Style 2" at bounding box center [863, 165] width 82 height 22
click at [803, 165] on button "Style 1" at bounding box center [776, 165] width 82 height 22
click at [842, 165] on button "Style 2" at bounding box center [863, 165] width 82 height 22
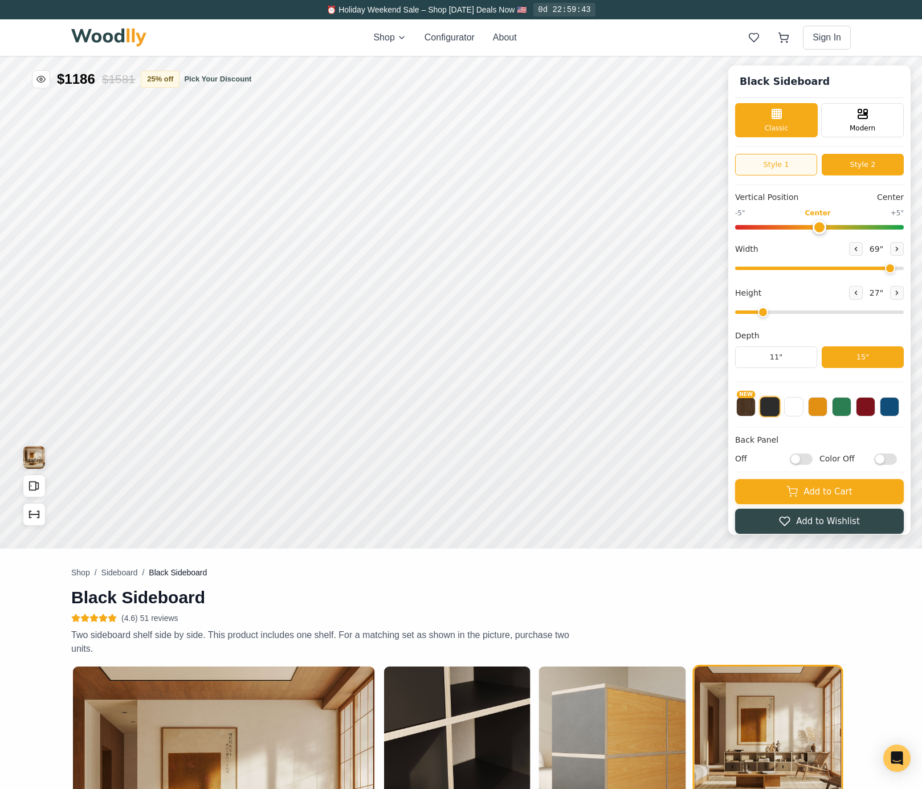
click at [807, 162] on button "Style 1" at bounding box center [776, 165] width 82 height 22
click at [842, 163] on button "Style 2" at bounding box center [863, 165] width 82 height 22
click at [813, 455] on input "Off" at bounding box center [801, 458] width 23 height 11
click at [813, 455] on input "On" at bounding box center [801, 458] width 23 height 11
click at [809, 458] on input "Off" at bounding box center [801, 458] width 23 height 11
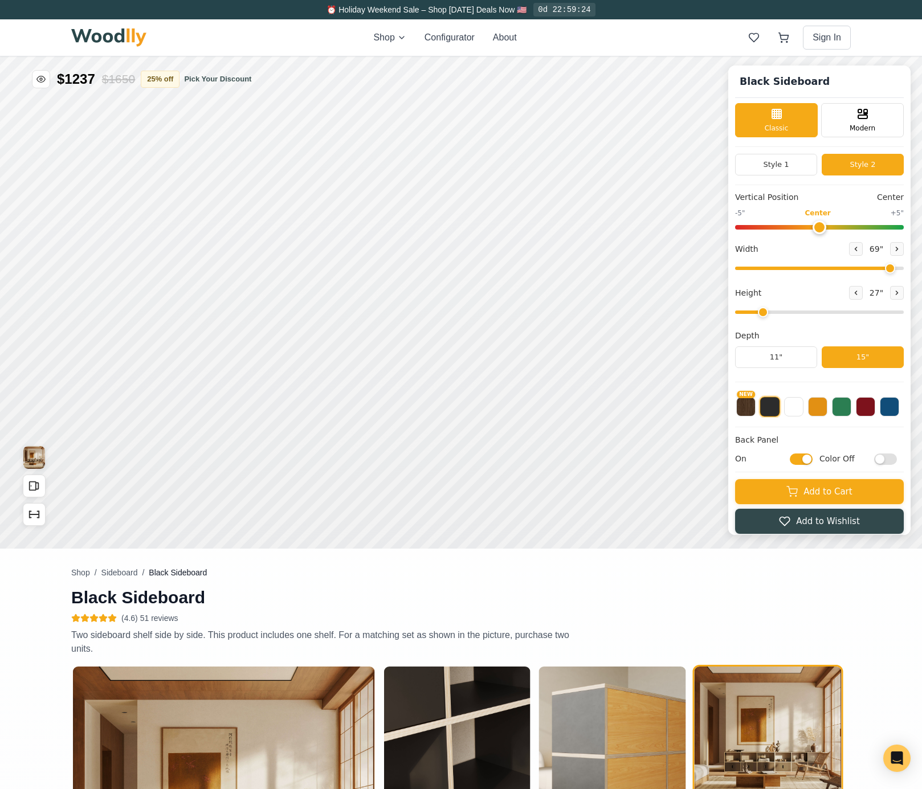
click at [809, 456] on input "On" at bounding box center [801, 458] width 23 height 11
click at [813, 456] on input "Off" at bounding box center [801, 458] width 23 height 11
click at [813, 456] on input "On" at bounding box center [801, 458] width 23 height 11
checkbox input "false"
click at [894, 459] on input "Color Off" at bounding box center [885, 458] width 23 height 11
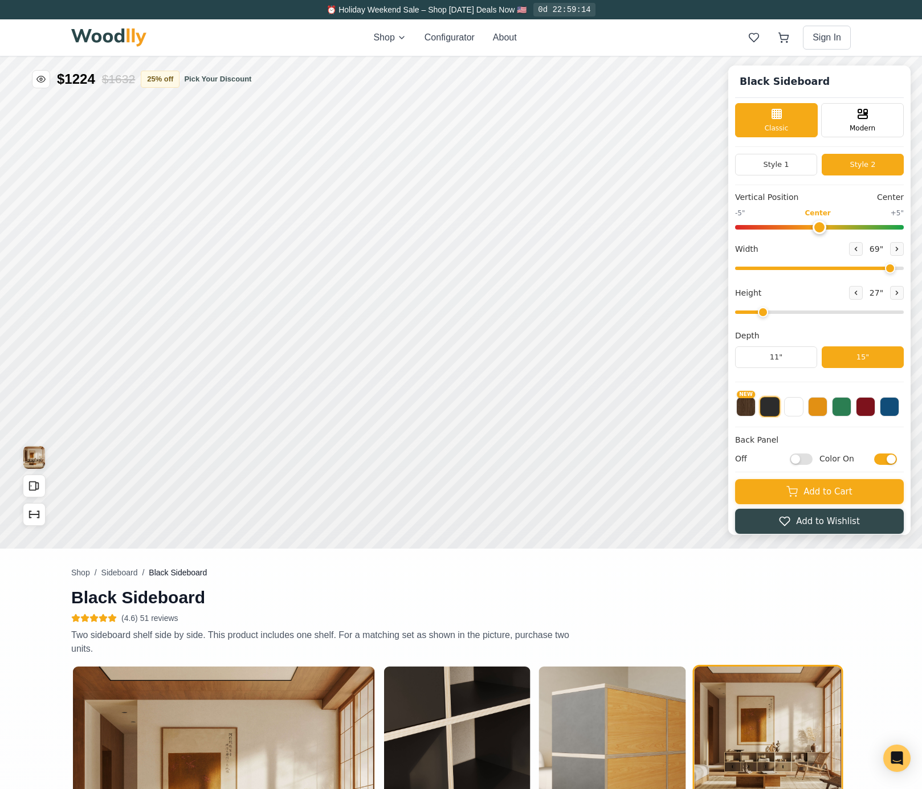
click at [894, 459] on input "Color On" at bounding box center [885, 458] width 23 height 11
click at [897, 457] on input "Color Off" at bounding box center [885, 458] width 23 height 11
click at [897, 457] on input "Color On" at bounding box center [885, 458] width 23 height 11
click at [897, 457] on input "Color Off" at bounding box center [885, 458] width 23 height 11
click at [890, 456] on input "Color On" at bounding box center [885, 458] width 23 height 11
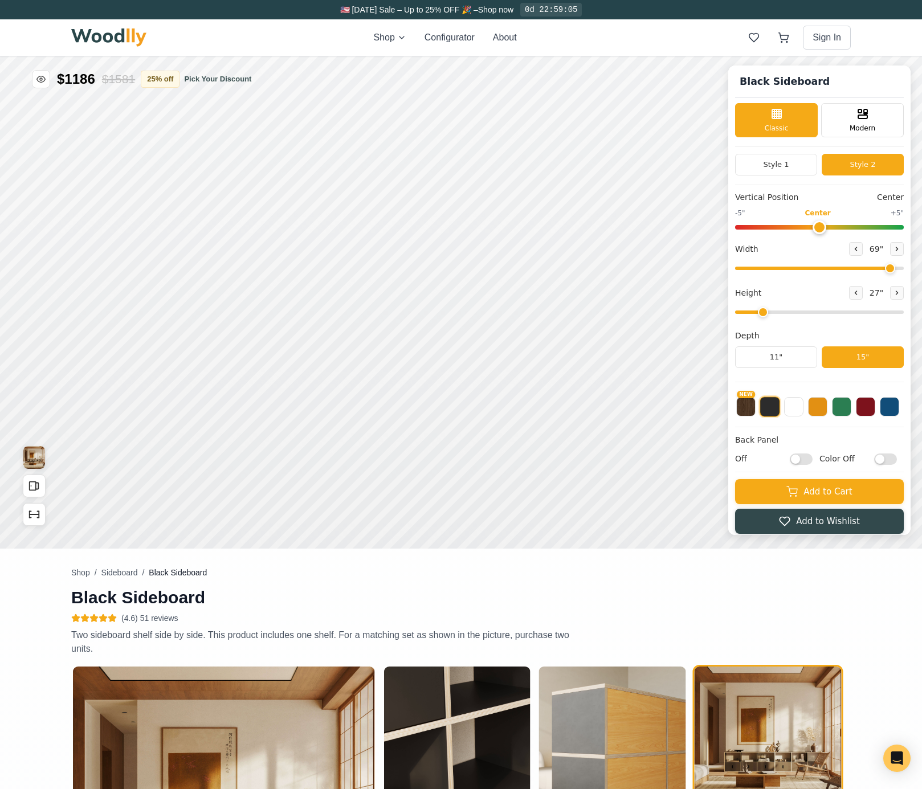
click at [890, 456] on input "Color Off" at bounding box center [885, 458] width 23 height 11
click at [890, 456] on input "Color On" at bounding box center [885, 458] width 23 height 11
click at [890, 456] on input "Color Off" at bounding box center [885, 458] width 23 height 11
checkbox input "true"
click at [813, 457] on input "Off" at bounding box center [801, 458] width 23 height 11
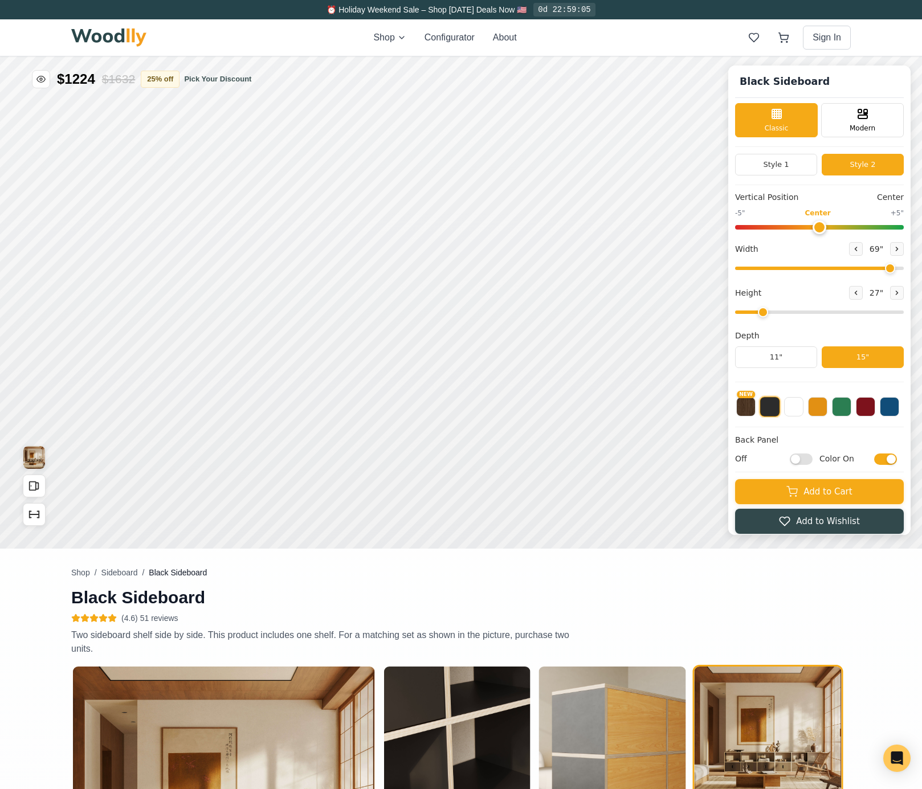
checkbox input "true"
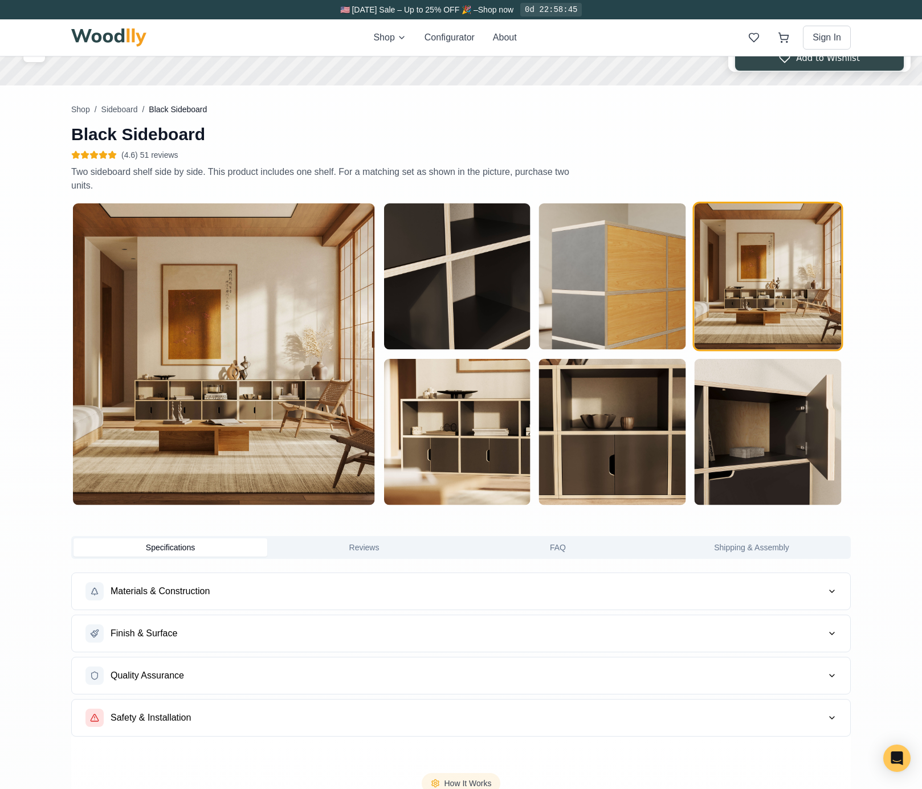
scroll to position [466, 0]
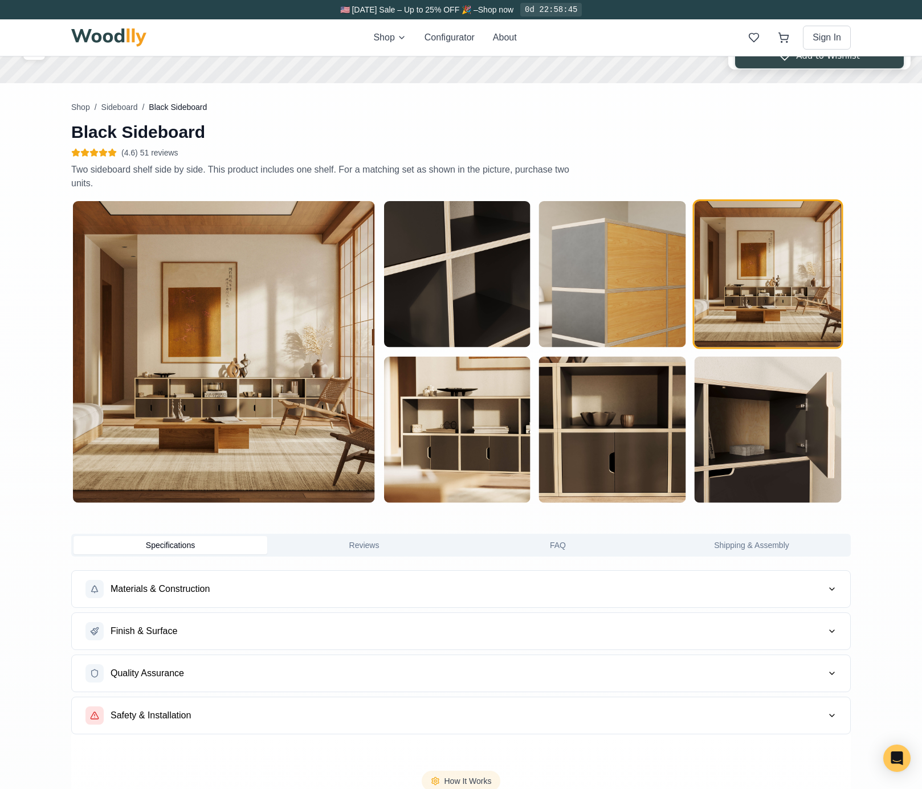
click at [219, 625] on button "Finish & Surface" at bounding box center [461, 631] width 778 height 36
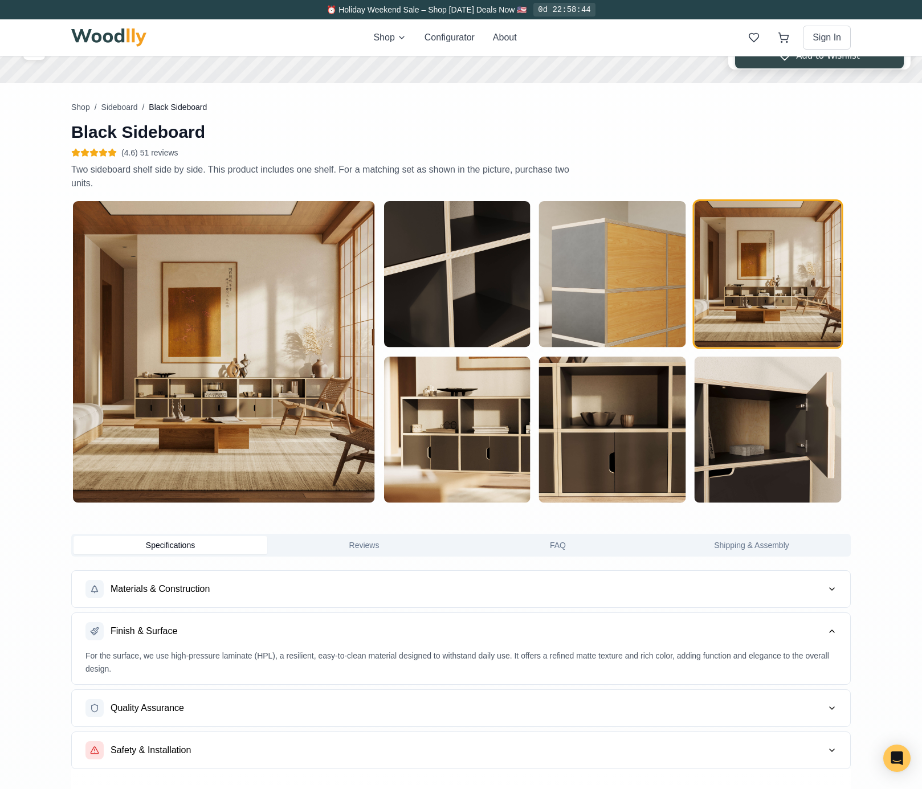
click at [331, 595] on button "Materials & Construction" at bounding box center [461, 589] width 778 height 36
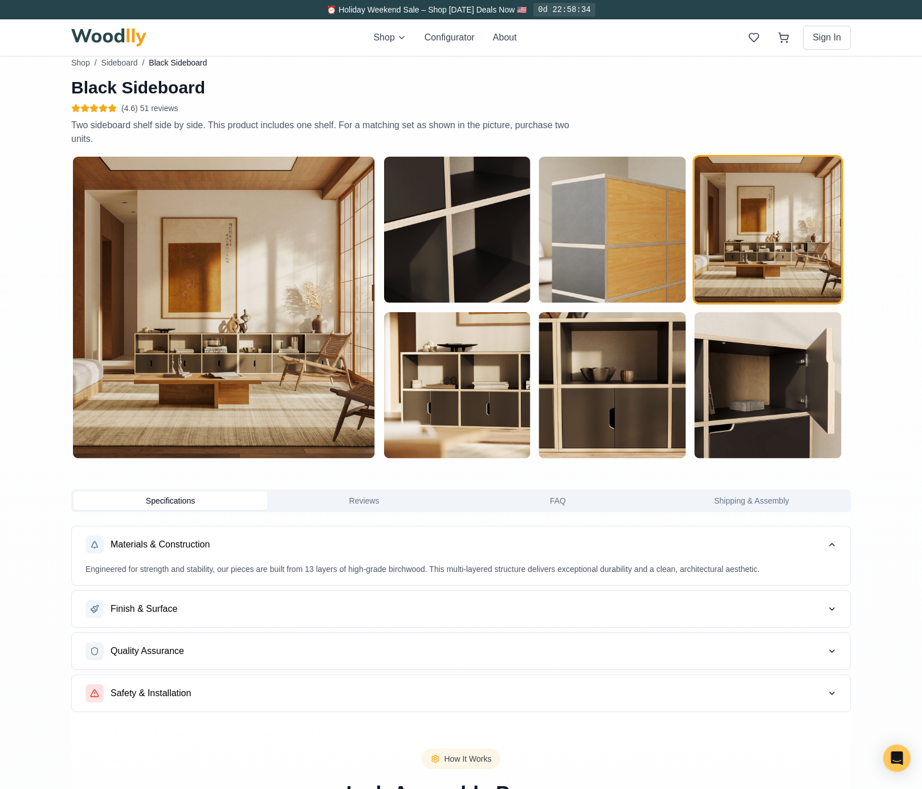
scroll to position [525, 0]
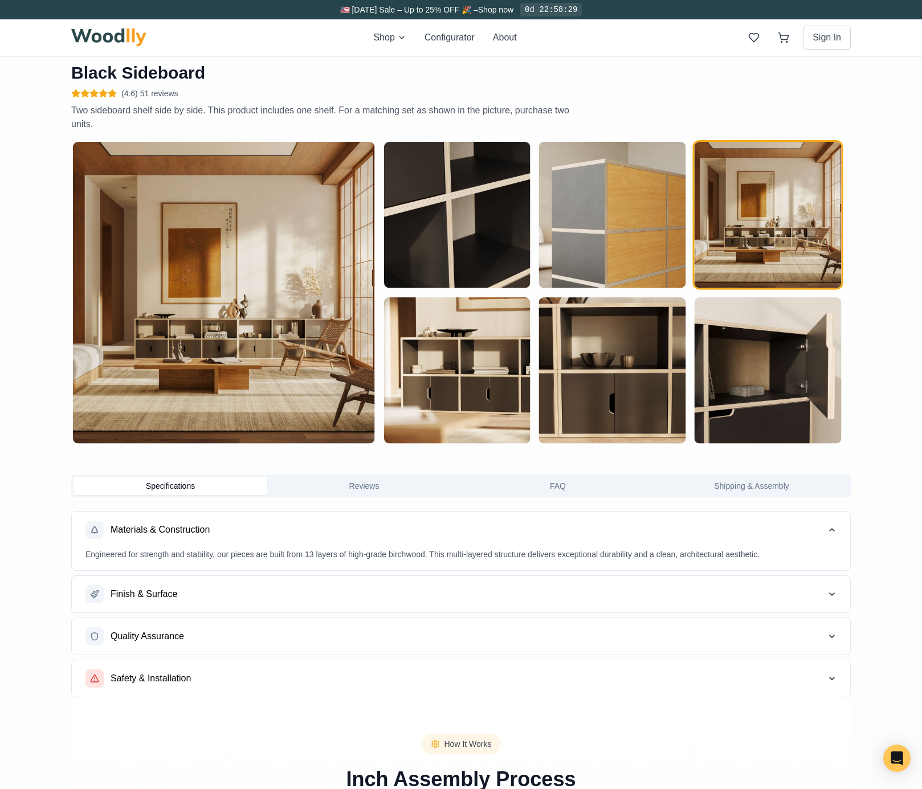
click at [568, 639] on button "Quality Assurance" at bounding box center [461, 636] width 778 height 36
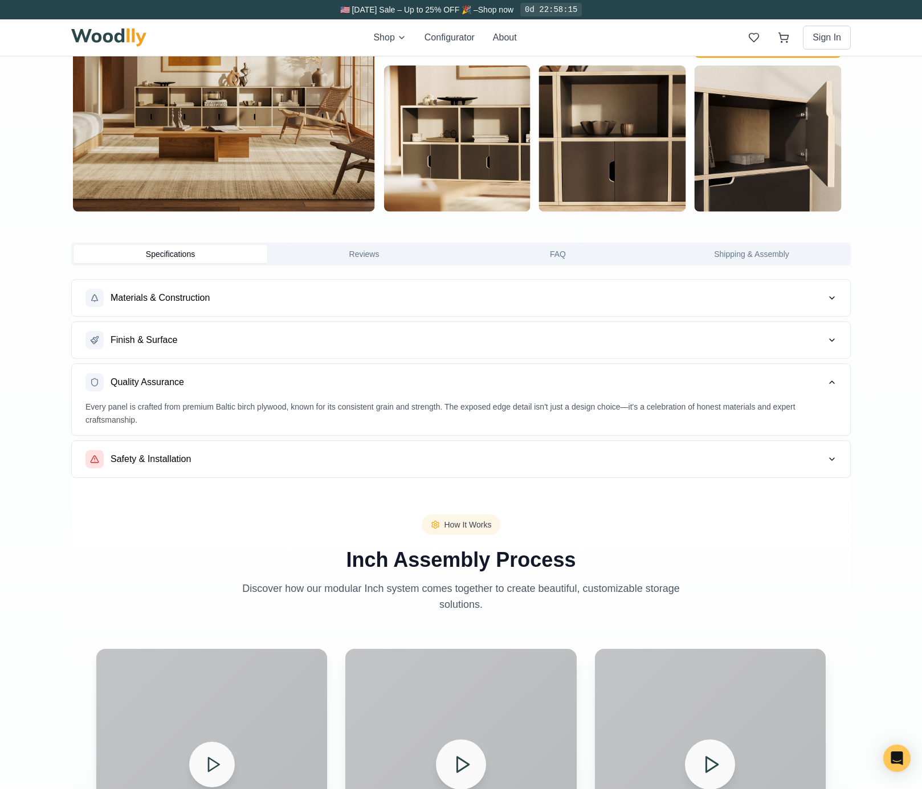
scroll to position [368, 0]
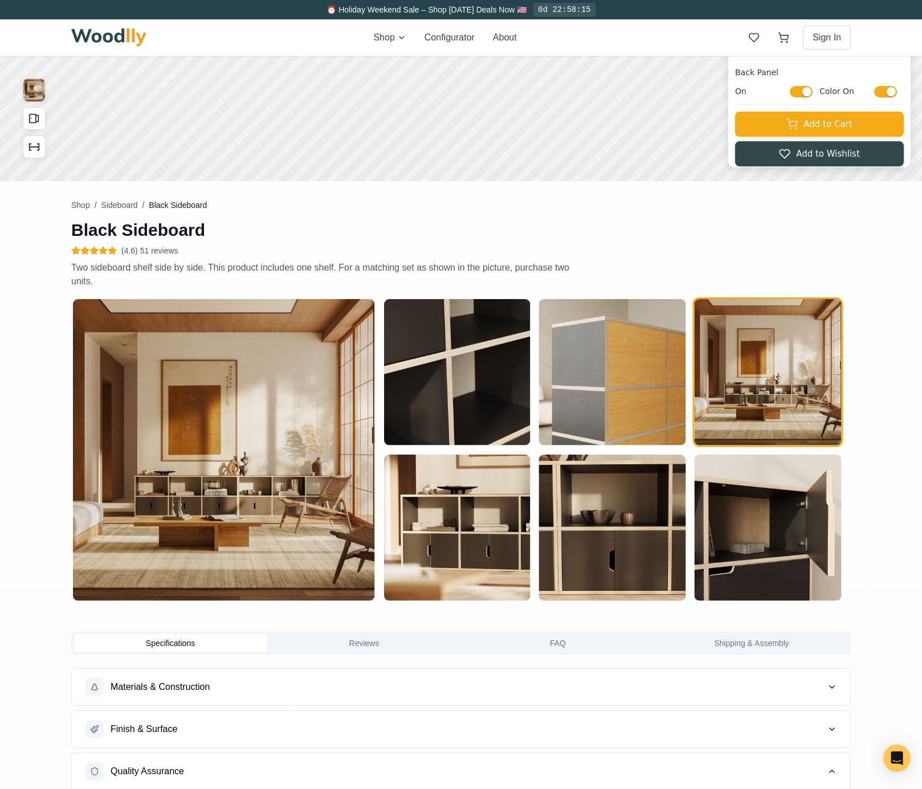
click at [308, 422] on img "button" at bounding box center [224, 450] width 302 height 302
click at [436, 401] on img "button" at bounding box center [457, 372] width 146 height 146
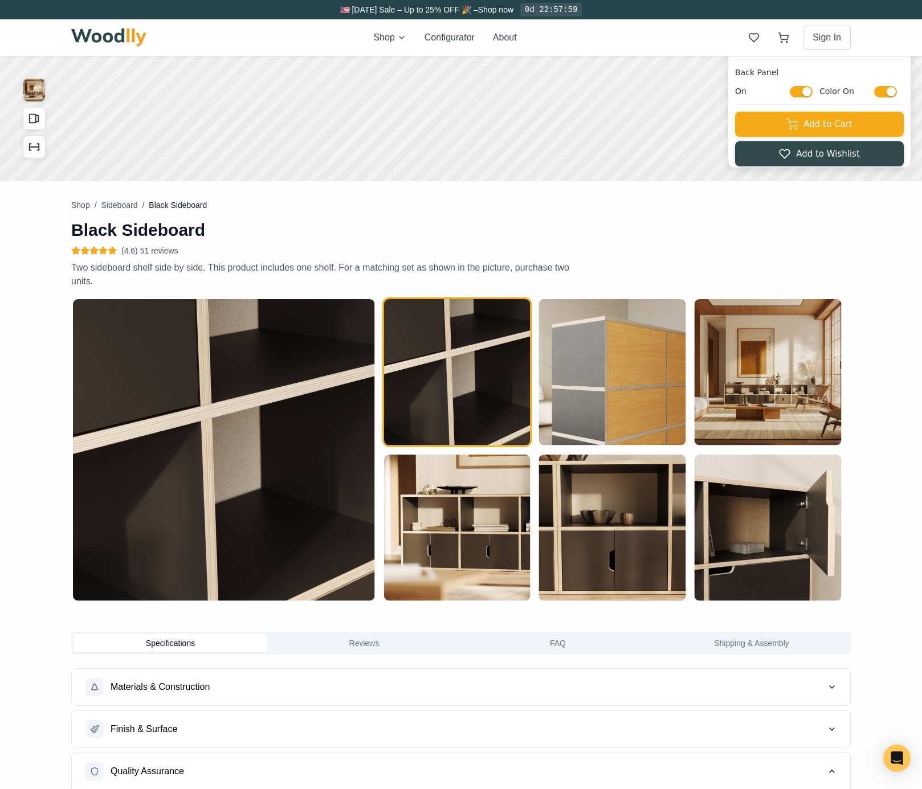
click at [456, 528] on img "button" at bounding box center [457, 528] width 146 height 146
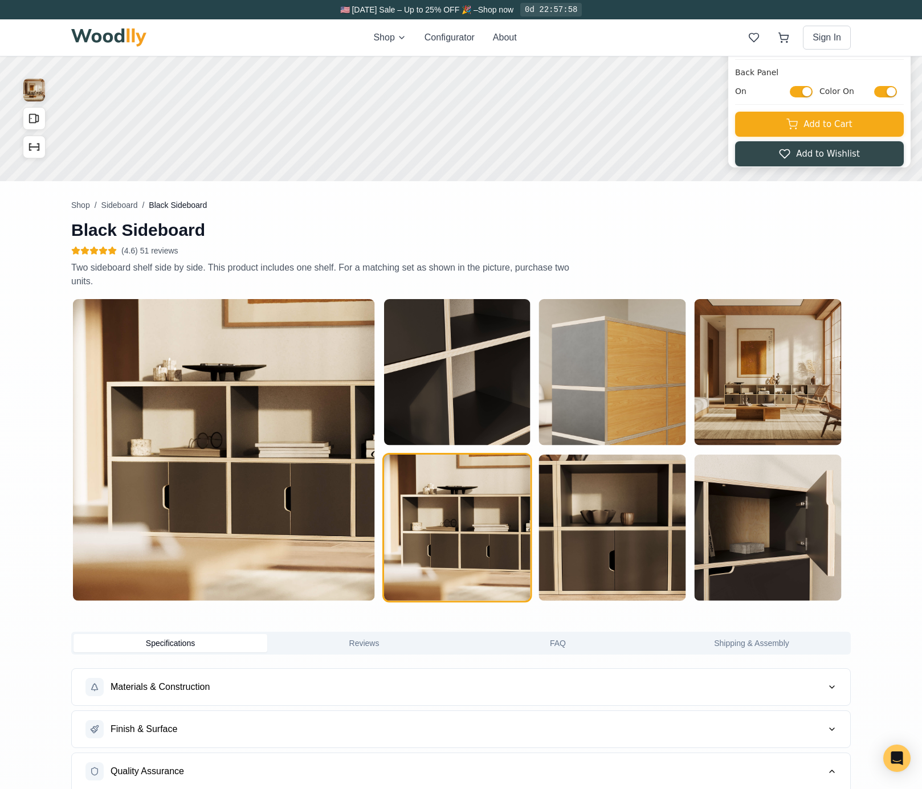
click at [447, 423] on img "button" at bounding box center [457, 372] width 146 height 146
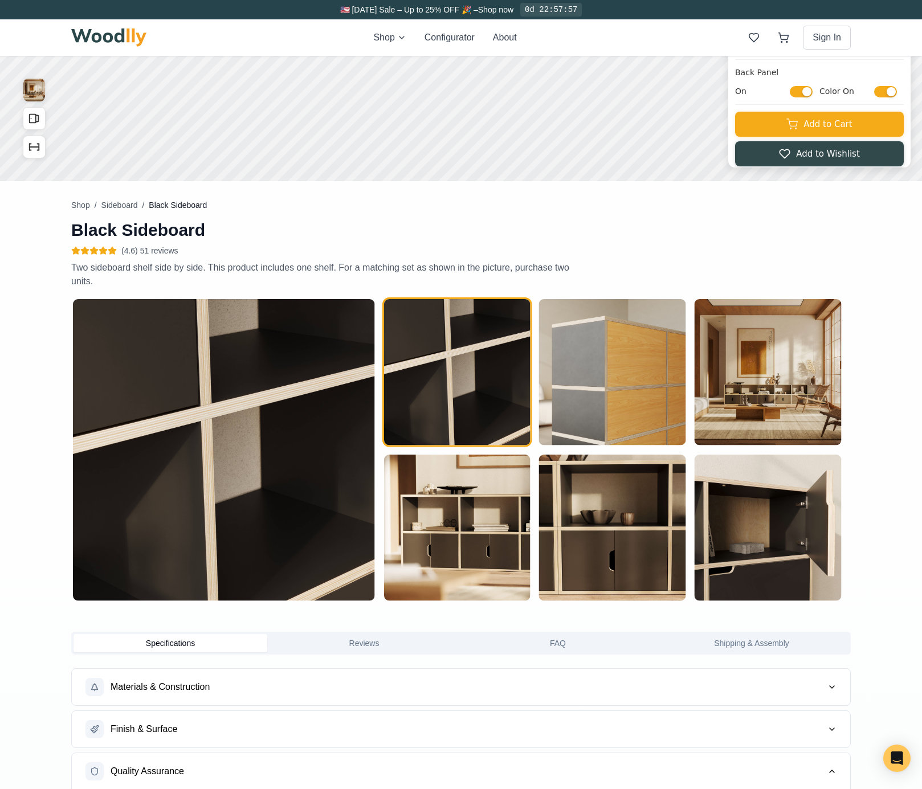
click at [442, 481] on img "button" at bounding box center [457, 528] width 146 height 146
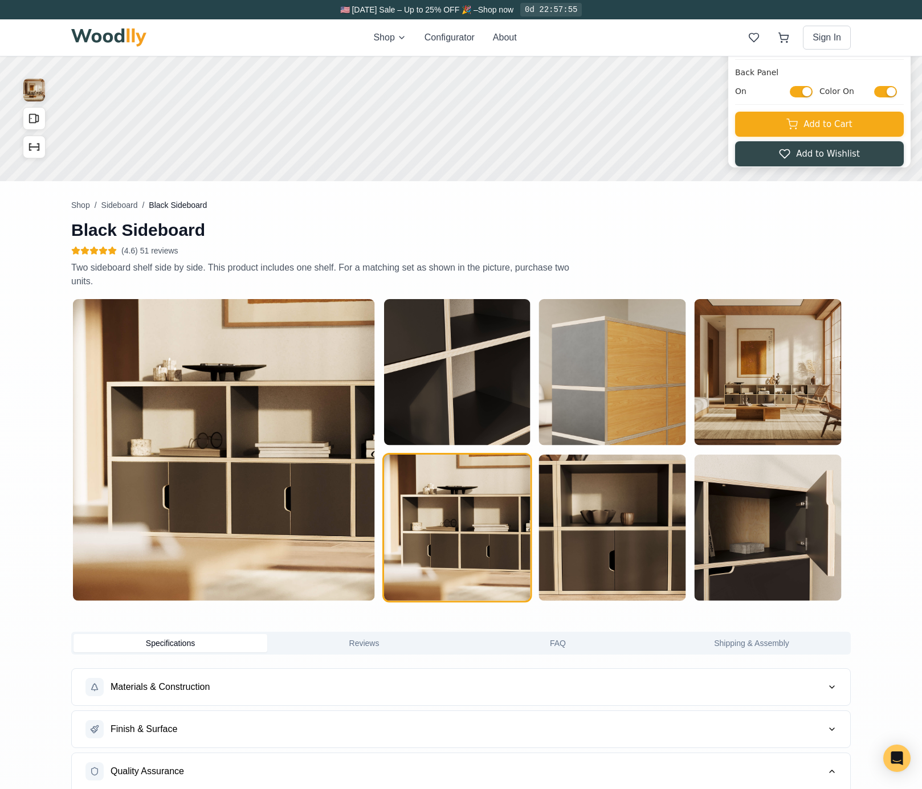
click at [568, 388] on img "button" at bounding box center [612, 372] width 146 height 146
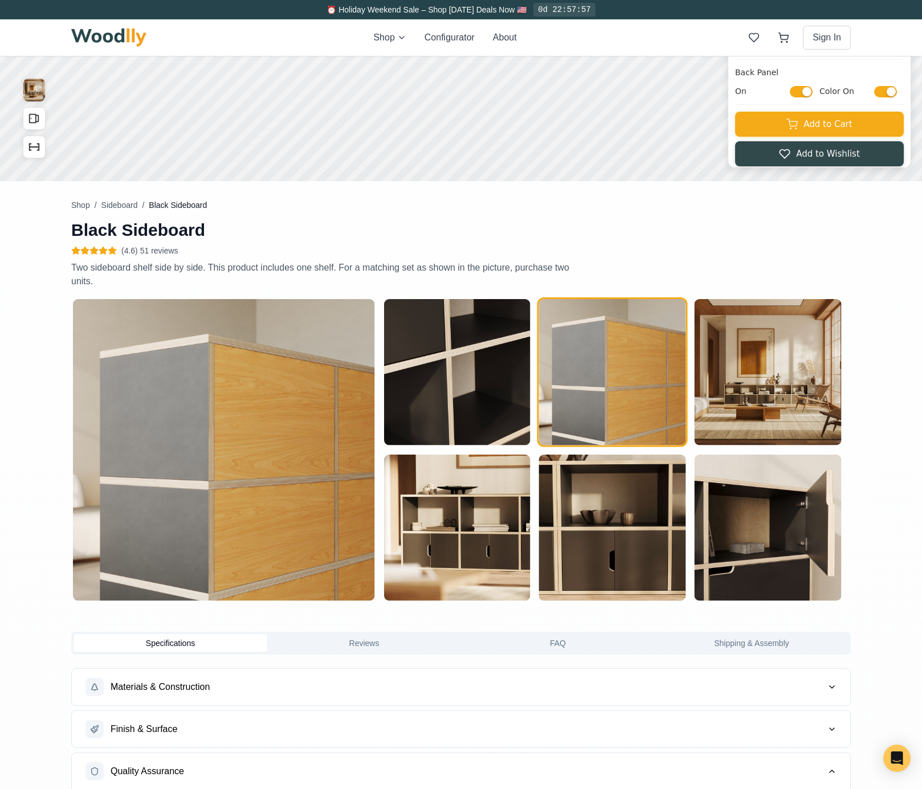
click at [487, 490] on img "button" at bounding box center [457, 528] width 146 height 146
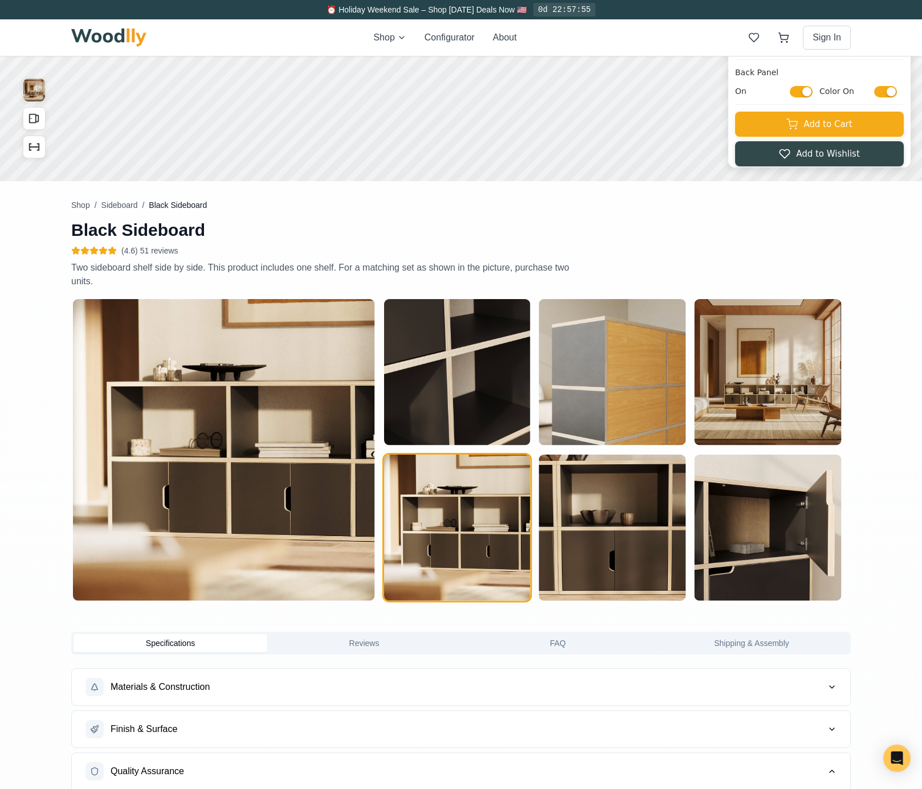
click at [577, 423] on img "button" at bounding box center [612, 372] width 146 height 146
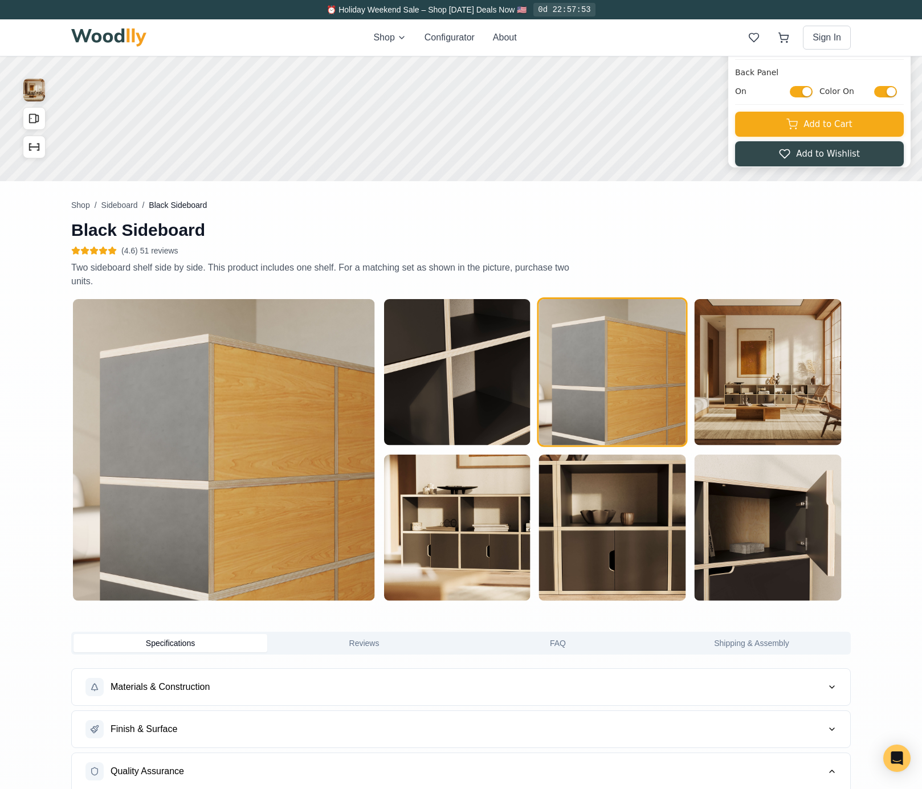
click at [572, 553] on img "button" at bounding box center [612, 528] width 146 height 146
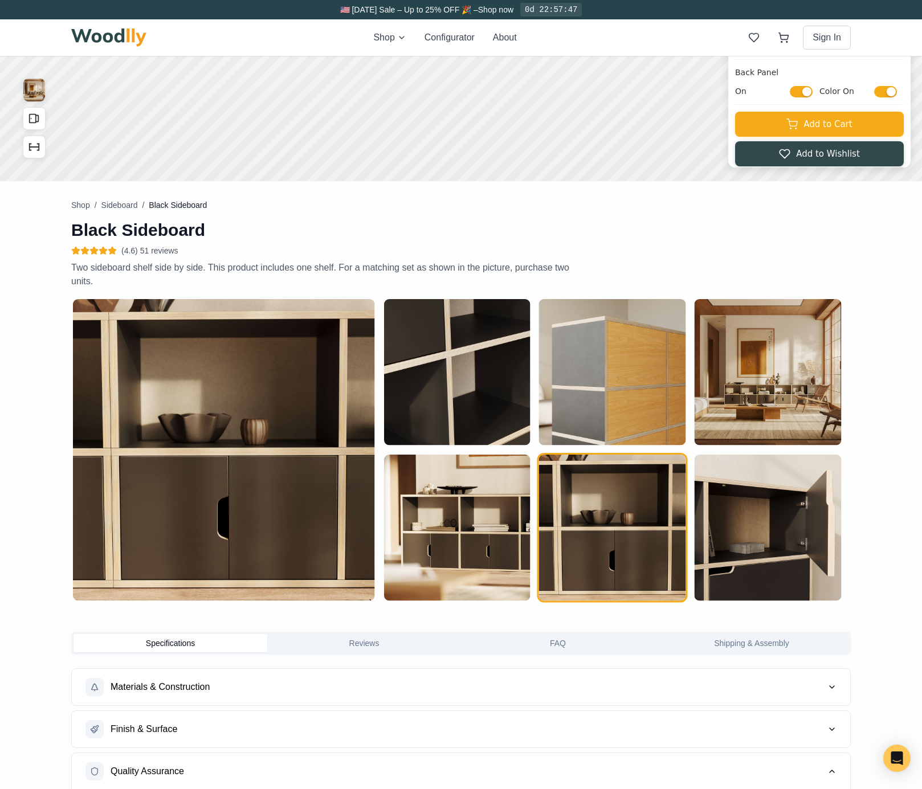
click at [727, 414] on img "button" at bounding box center [768, 372] width 146 height 146
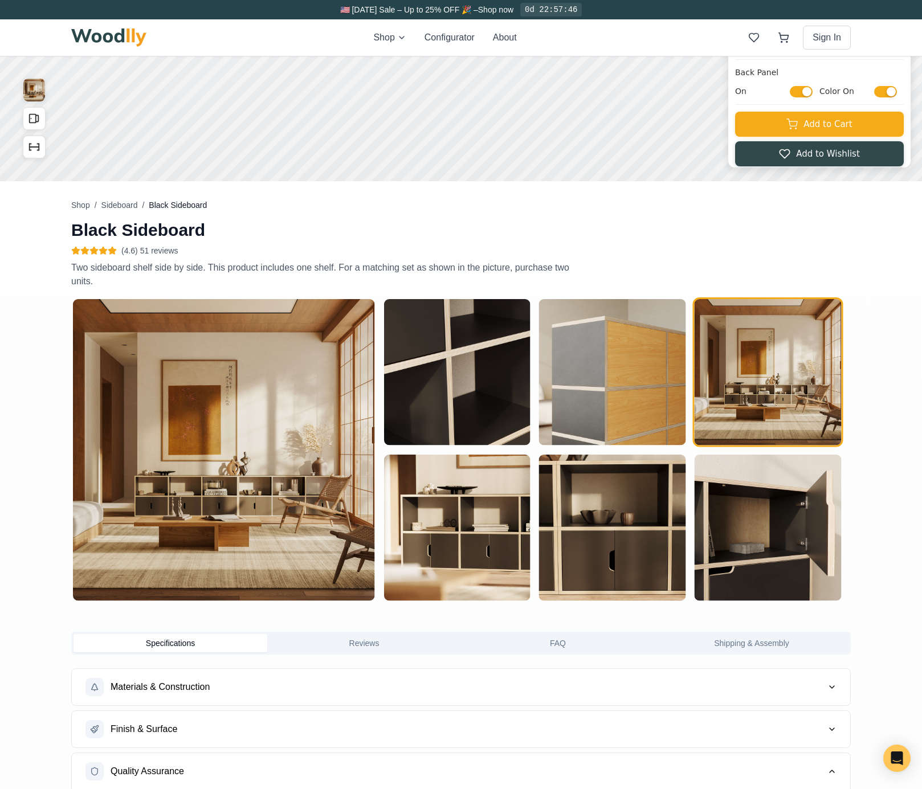
click at [762, 519] on img "button" at bounding box center [768, 528] width 146 height 146
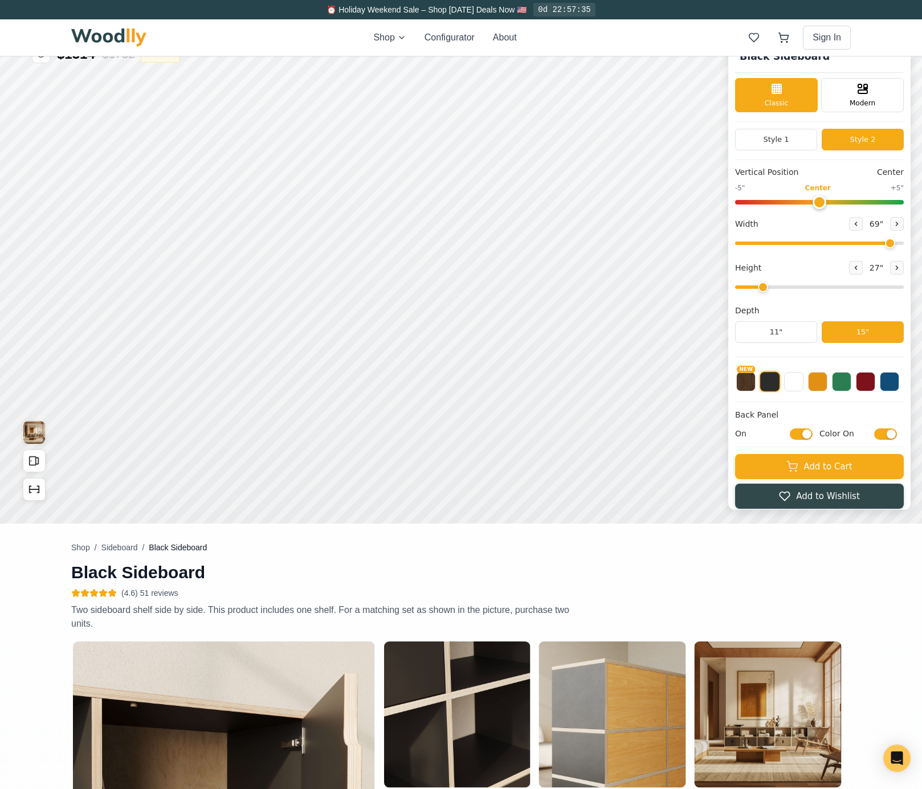
scroll to position [1, 0]
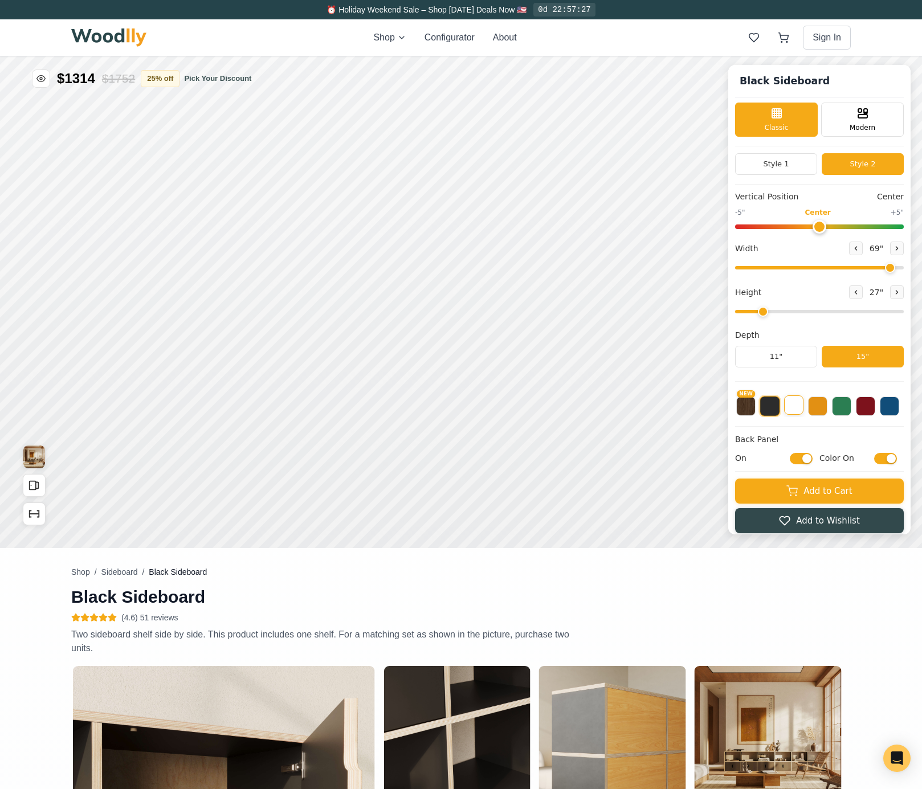
click at [802, 407] on button at bounding box center [793, 405] width 19 height 19
click at [33, 487] on icon "Open All Doors and Drawers" at bounding box center [34, 485] width 13 height 13
click at [33, 519] on icon "Show Dimensions" at bounding box center [34, 514] width 13 height 13
click at [38, 485] on icon "Open All Doors and Drawers" at bounding box center [34, 485] width 13 height 13
click at [37, 462] on img "View Gallery" at bounding box center [34, 457] width 22 height 23
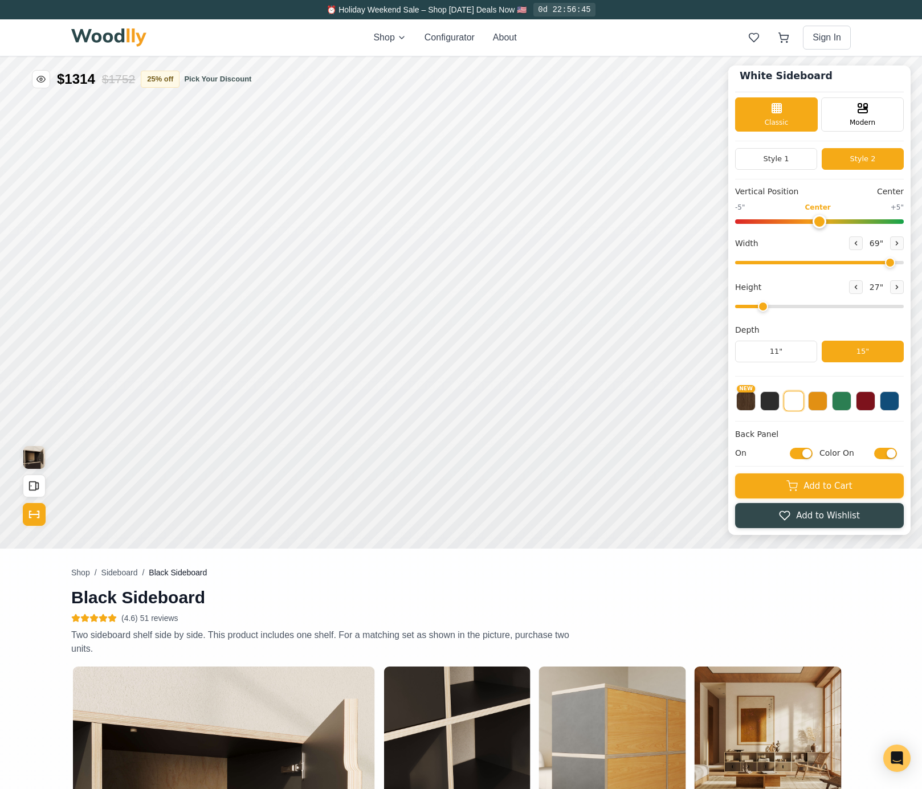
scroll to position [0, 0]
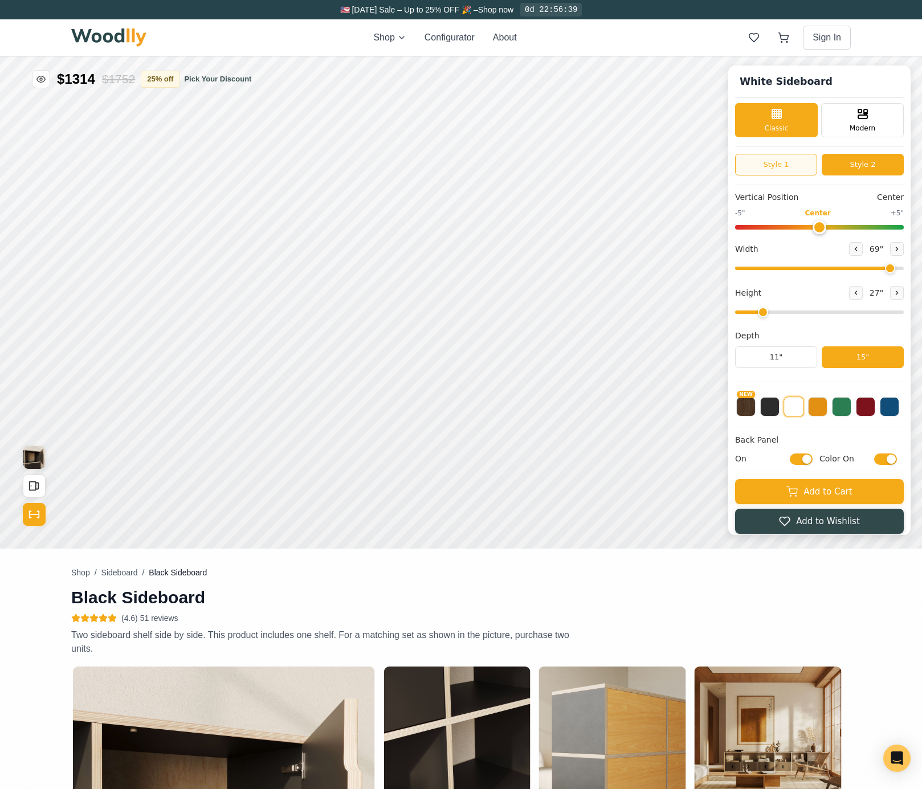
click at [774, 168] on button "Style 1" at bounding box center [776, 165] width 82 height 22
click at [841, 165] on button "Style 2" at bounding box center [863, 165] width 82 height 22
click at [793, 171] on button "Style 1" at bounding box center [776, 165] width 82 height 22
click at [853, 161] on button "Style 2" at bounding box center [863, 165] width 82 height 22
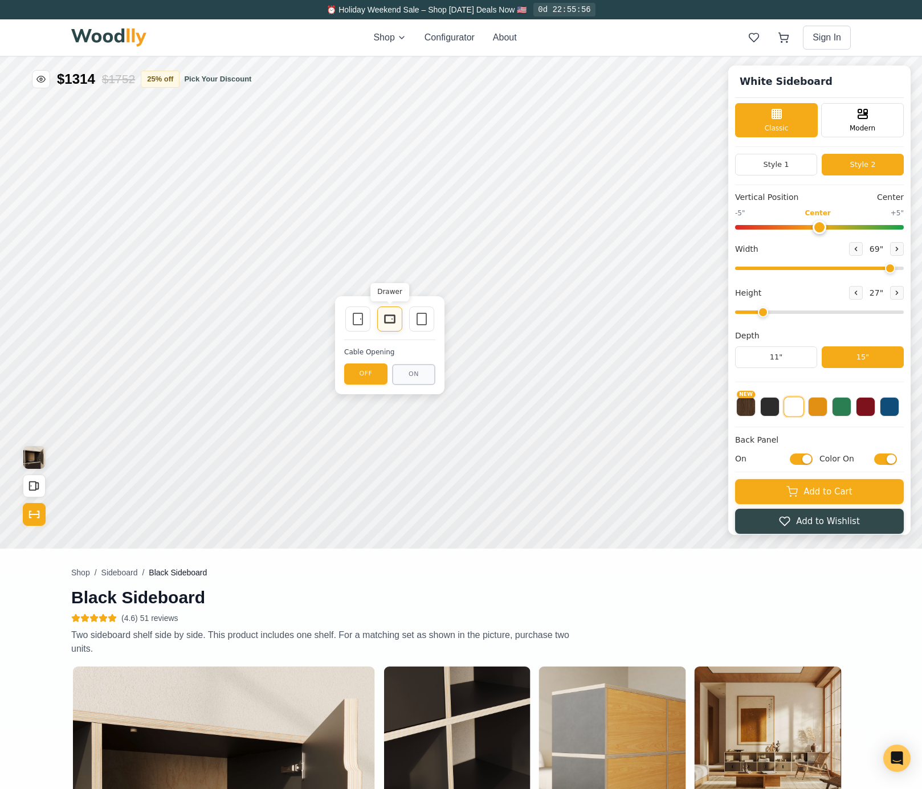
click at [393, 317] on icon at bounding box center [390, 319] width 14 height 14
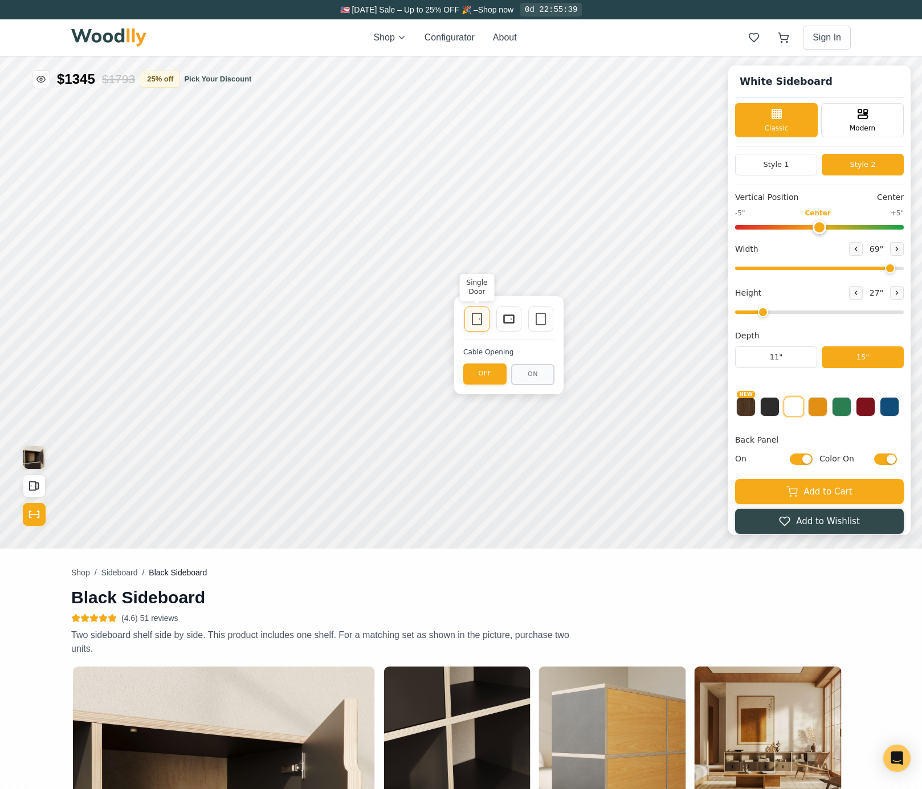
click at [475, 319] on icon at bounding box center [477, 319] width 14 height 14
click at [482, 319] on rect at bounding box center [476, 317] width 9 height 11
click at [504, 317] on rect at bounding box center [509, 318] width 10 height 8
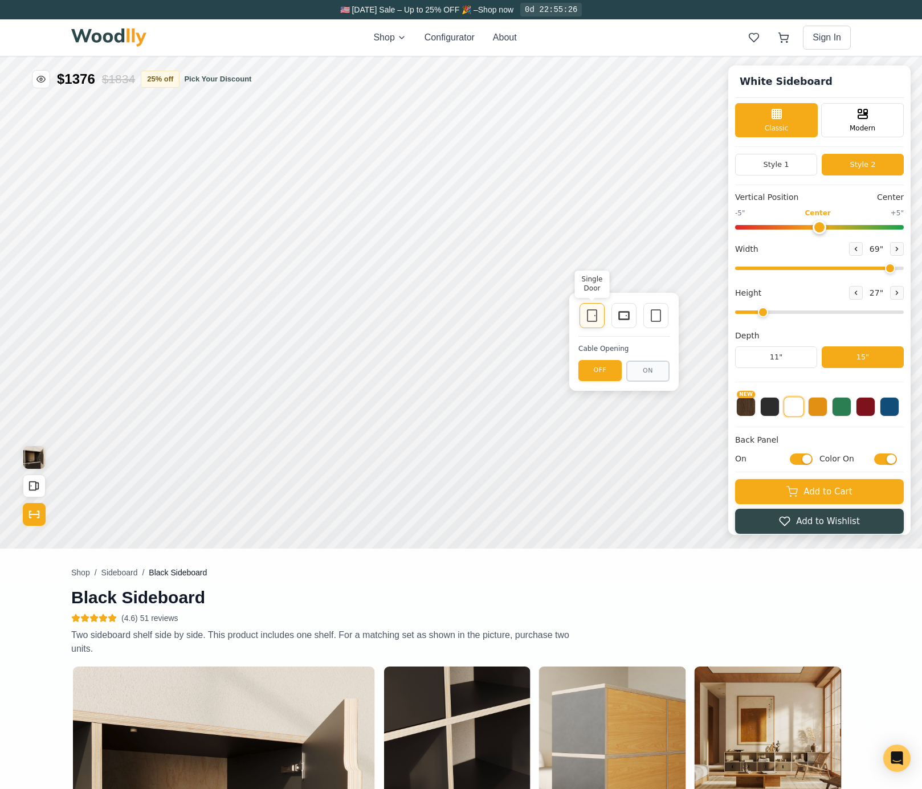
click at [596, 315] on icon at bounding box center [592, 316] width 14 height 14
click at [655, 317] on icon at bounding box center [656, 316] width 14 height 14
click at [622, 311] on icon at bounding box center [624, 316] width 14 height 14
click at [635, 380] on button "ON" at bounding box center [634, 380] width 43 height 21
click at [616, 321] on button "OFF" at bounding box center [603, 322] width 43 height 21
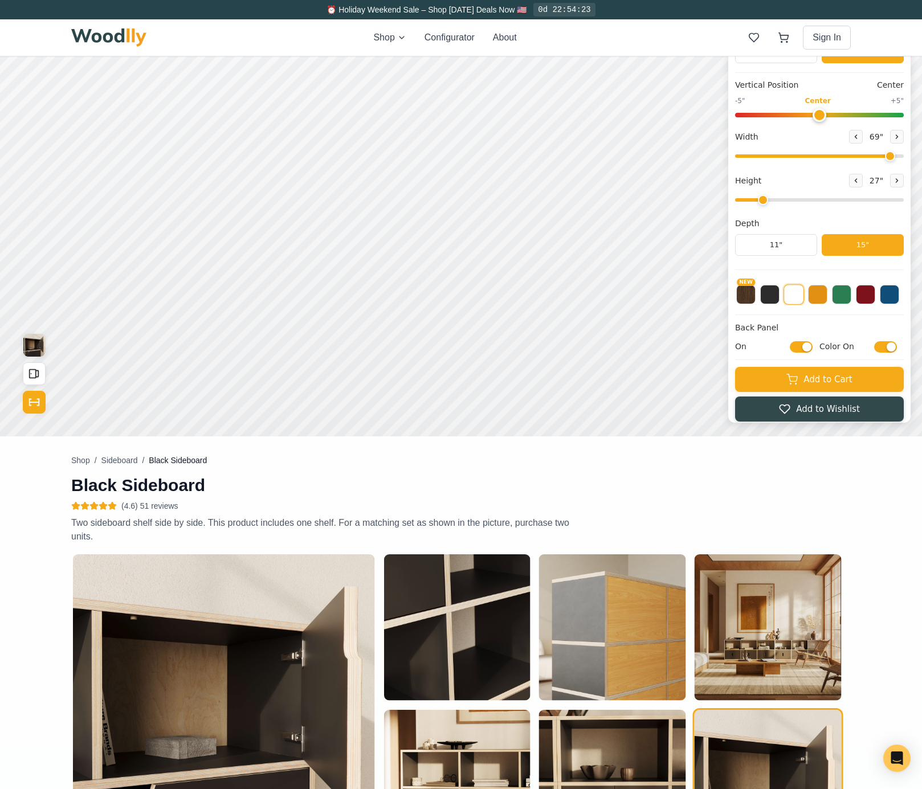
scroll to position [361, 0]
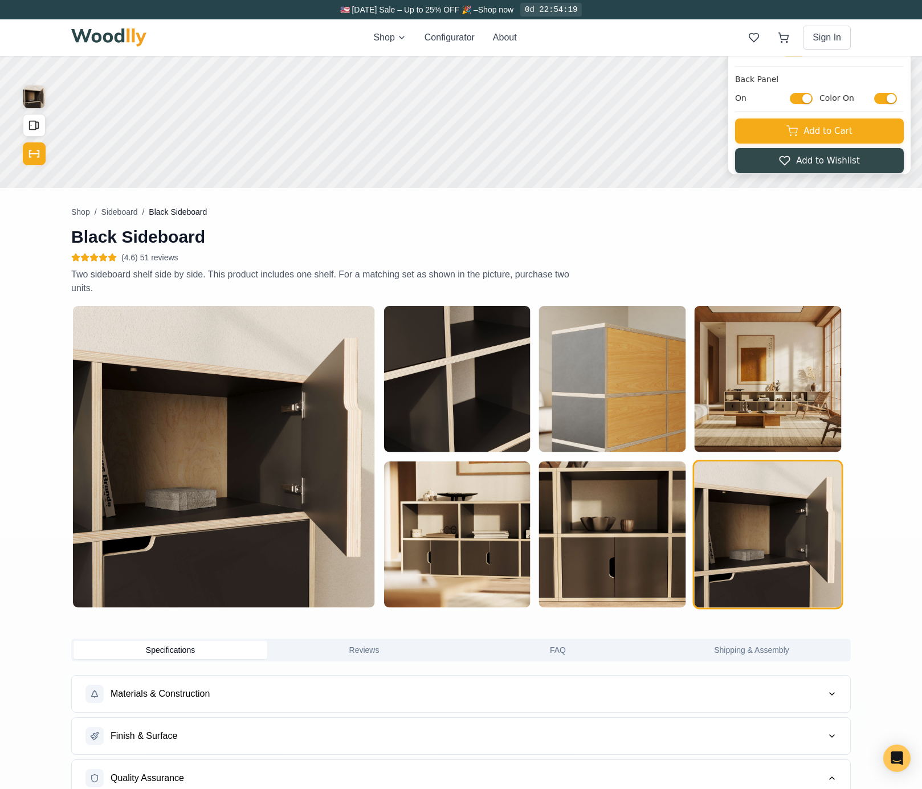
click at [248, 430] on img "button" at bounding box center [224, 457] width 302 height 302
drag, startPoint x: 488, startPoint y: 419, endPoint x: 475, endPoint y: 404, distance: 20.2
click at [475, 404] on img "button" at bounding box center [457, 379] width 146 height 146
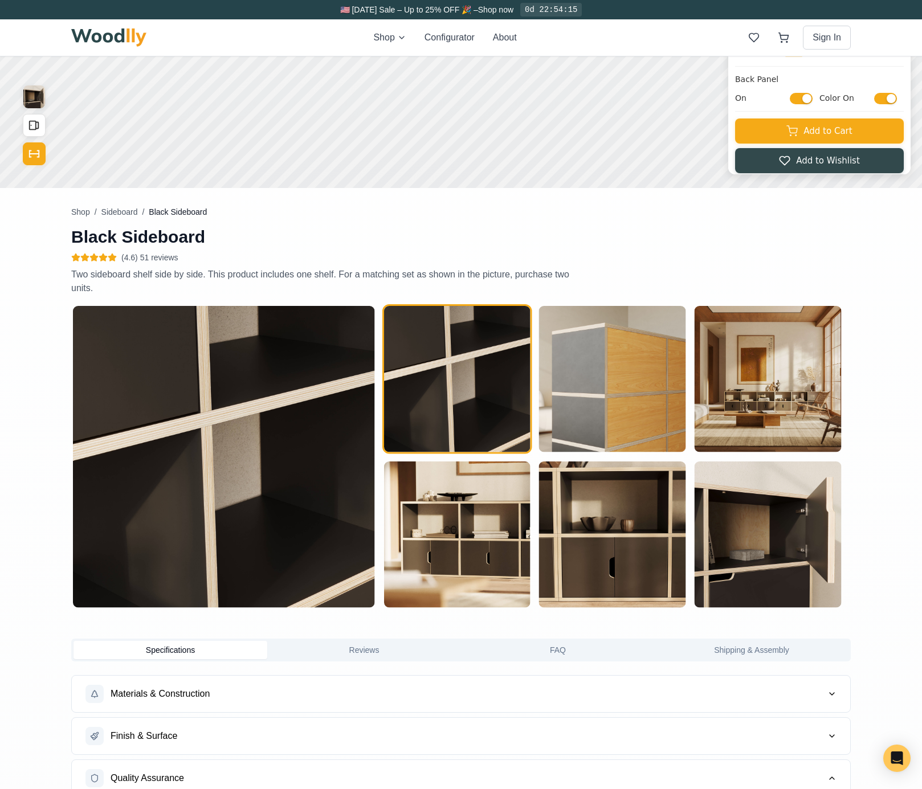
click at [474, 505] on img "button" at bounding box center [457, 535] width 146 height 146
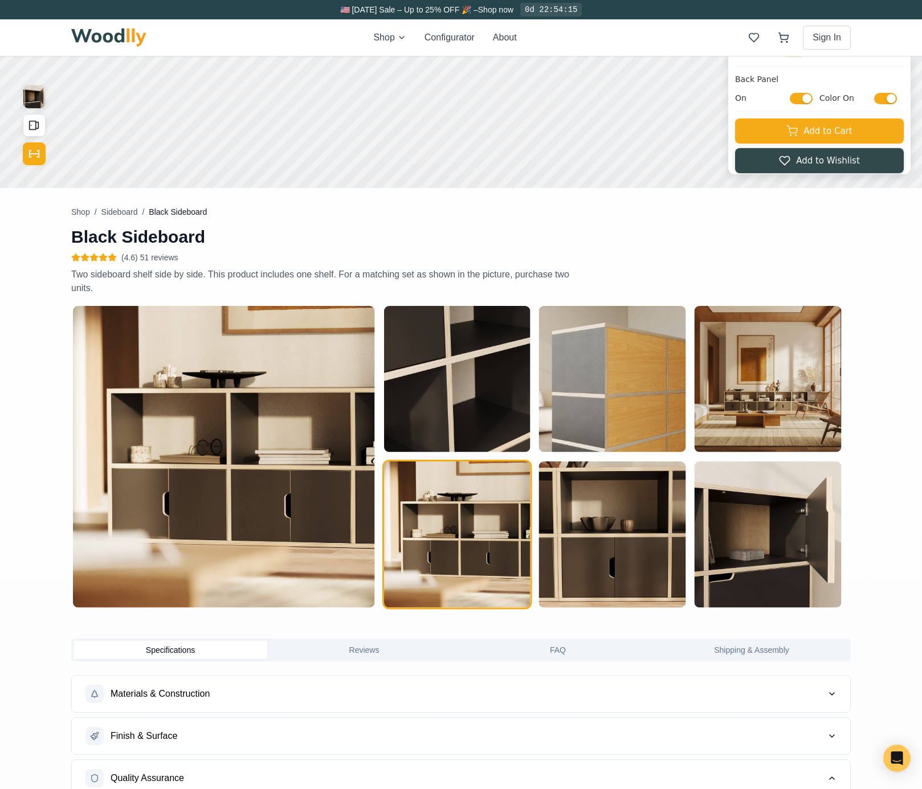
click at [457, 418] on img "button" at bounding box center [457, 379] width 146 height 146
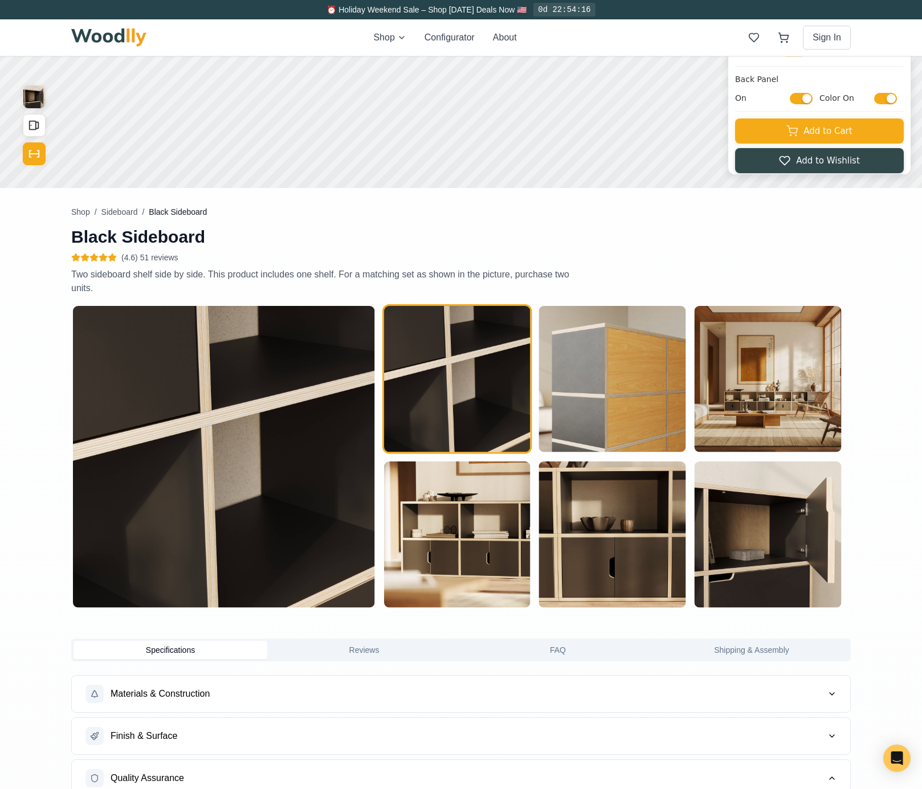
click at [578, 520] on img "button" at bounding box center [612, 535] width 146 height 146
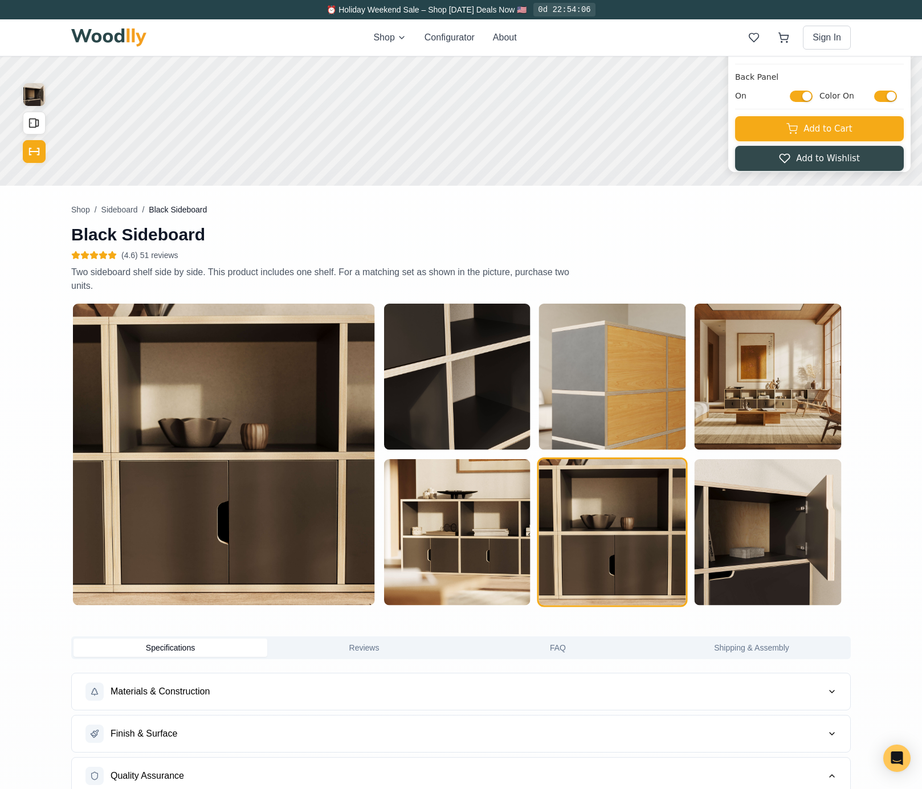
scroll to position [242, 0]
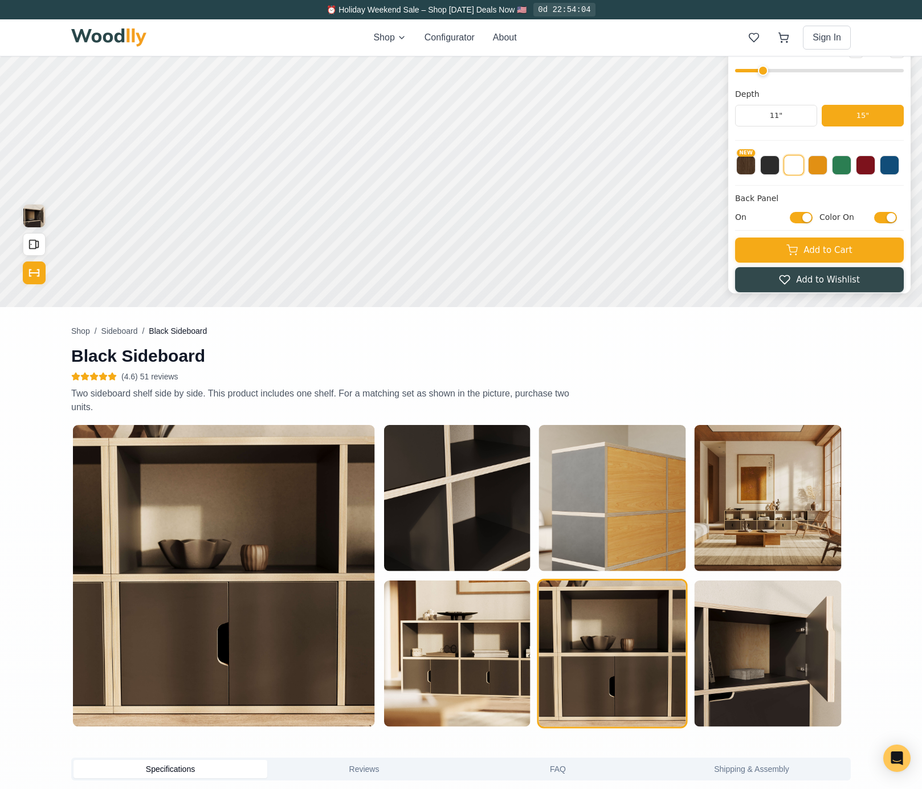
click at [690, 377] on div "Black Sideboard (4.6) 51 reviews Description Two sideboard shelf side by side. …" at bounding box center [727, 523] width 247 height 396
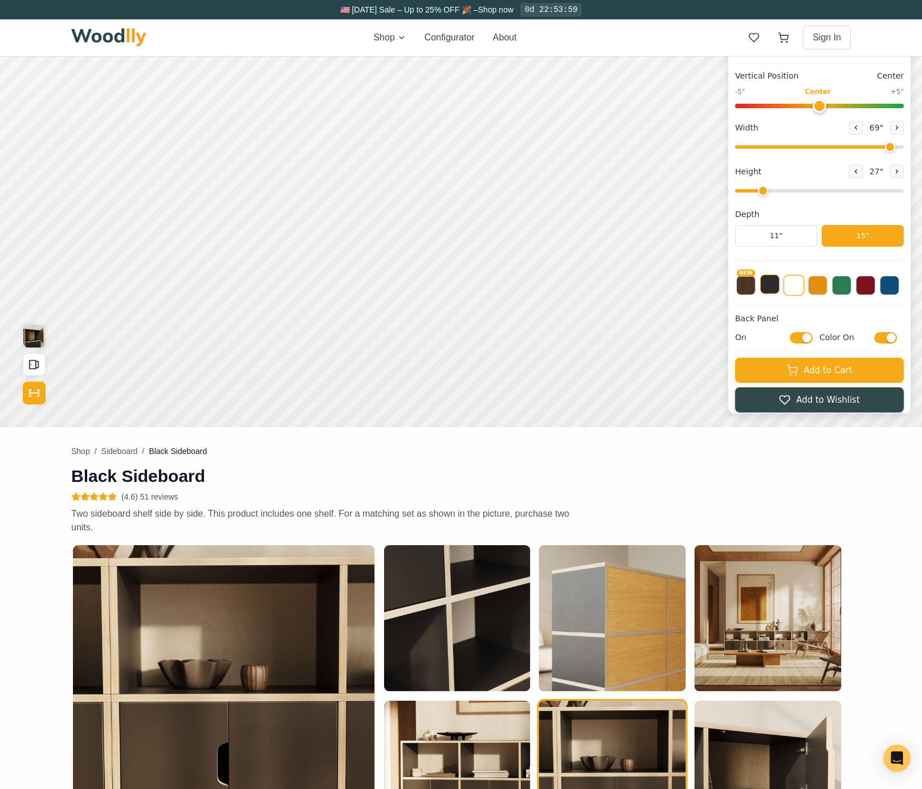
click at [776, 288] on button at bounding box center [769, 284] width 19 height 19
click at [754, 286] on button "NEW" at bounding box center [745, 284] width 19 height 19
click at [751, 286] on button "NEW" at bounding box center [746, 285] width 21 height 21
click at [774, 288] on button at bounding box center [769, 284] width 19 height 19
click at [755, 288] on button "NEW" at bounding box center [745, 284] width 19 height 19
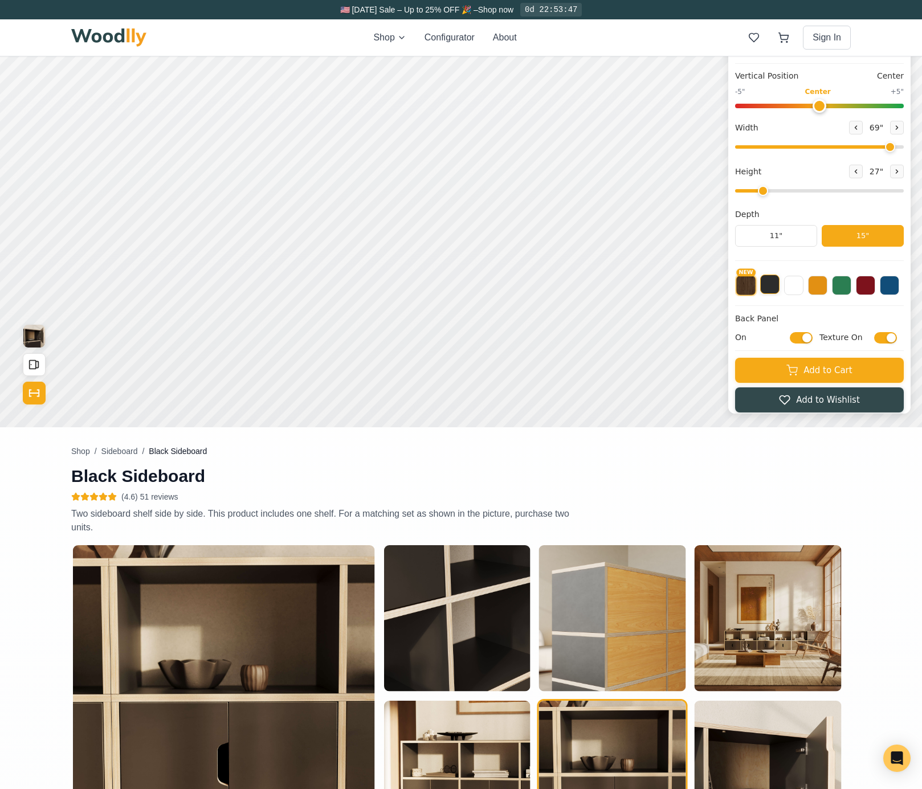
click at [779, 287] on button at bounding box center [769, 284] width 19 height 19
click at [803, 285] on button at bounding box center [793, 284] width 19 height 19
click at [774, 288] on button at bounding box center [769, 284] width 19 height 19
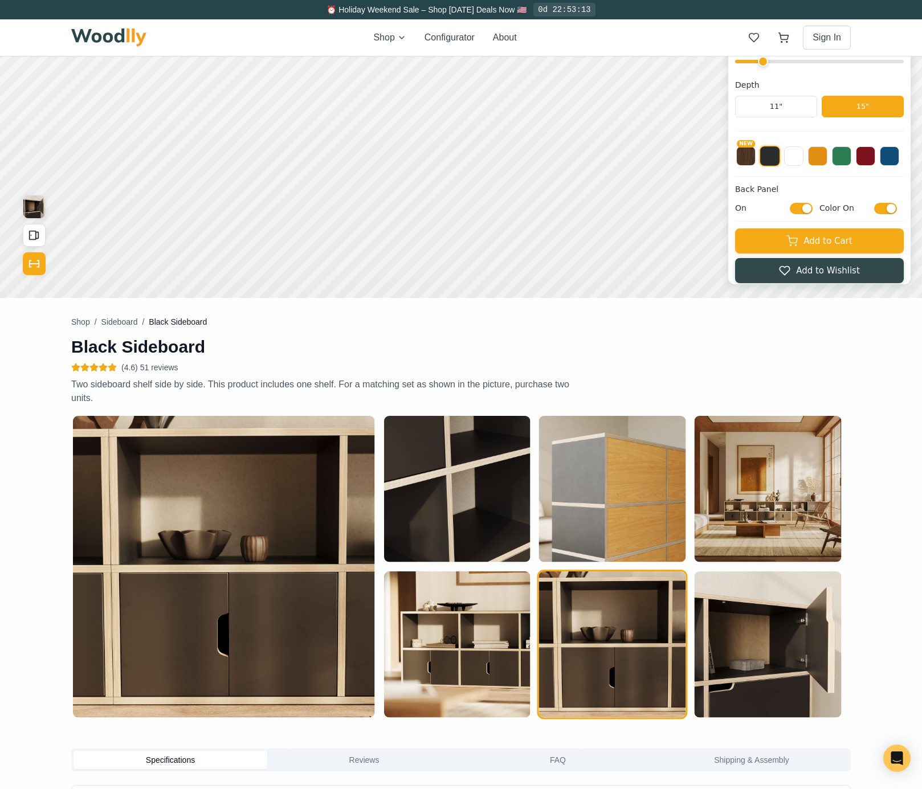
scroll to position [5, 0]
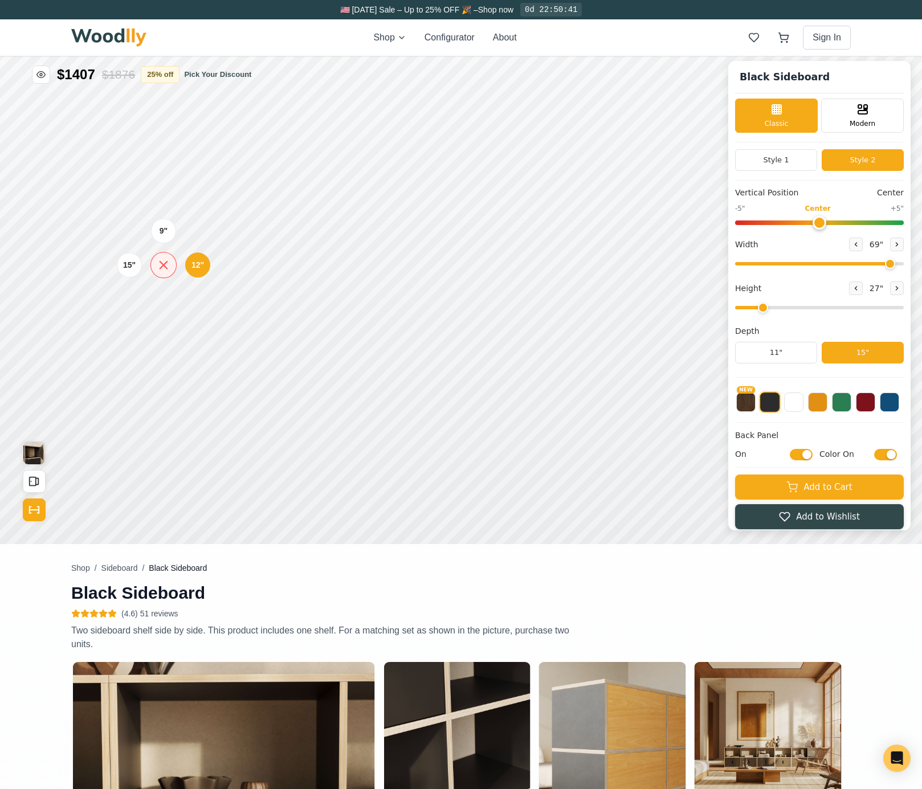
click at [162, 262] on icon at bounding box center [163, 265] width 14 height 14
click at [141, 294] on div "15"" at bounding box center [139, 292] width 13 height 13
click at [182, 317] on div "9"" at bounding box center [178, 321] width 9 height 13
click at [170, 360] on div "15"" at bounding box center [168, 359] width 13 height 13
